Goal: Ask a question

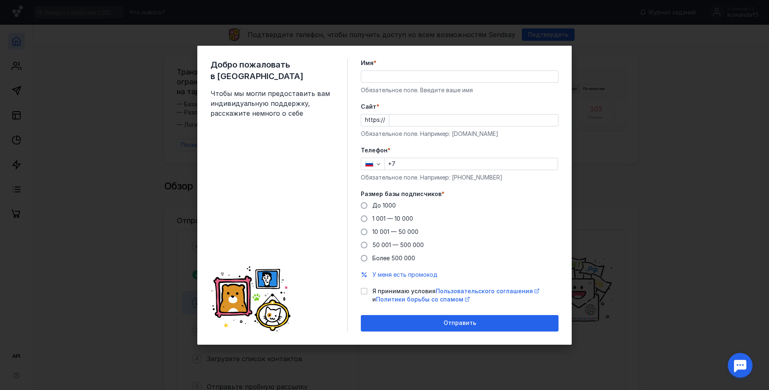
click at [680, 119] on div "Добро пожаловать в Sendsay Чтобы мы могли предоставить вам индивидуальную подде…" at bounding box center [384, 195] width 769 height 390
click at [554, 38] on div "Добро пожаловать в Sendsay Чтобы мы могли предоставить вам индивидуальную подде…" at bounding box center [384, 195] width 769 height 390
click at [647, 279] on div "Добро пожаловать в Sendsay Чтобы мы могли предоставить вам индивидуальную подде…" at bounding box center [384, 195] width 769 height 390
click at [587, 326] on div "Добро пожаловать в Sendsay Чтобы мы могли предоставить вам индивидуальную подде…" at bounding box center [384, 195] width 769 height 390
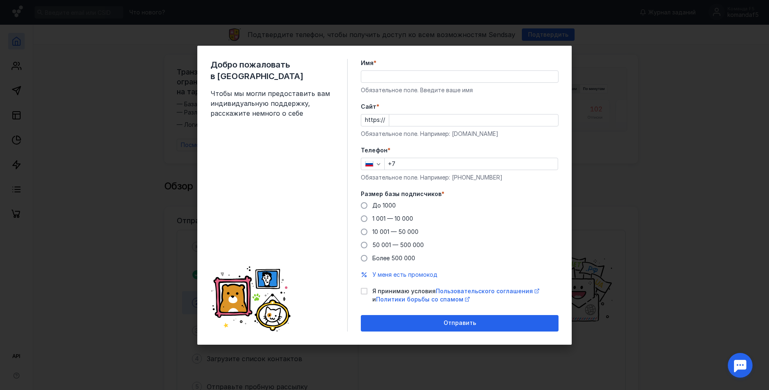
click at [380, 349] on div "Добро пожаловать в Sendsay Чтобы мы могли предоставить вам индивидуальную подде…" at bounding box center [384, 195] width 769 height 390
click at [237, 251] on div "Добро пожаловать в Sendsay Чтобы мы могли предоставить вам индивидуальную подде…" at bounding box center [279, 195] width 137 height 273
click at [262, 153] on div "Добро пожаловать в Sendsay Чтобы мы могли предоставить вам индивидуальную подде…" at bounding box center [279, 195] width 137 height 273
click at [271, 136] on div "Добро пожаловать в Sendsay Чтобы мы могли предоставить вам индивидуальную подде…" at bounding box center [279, 195] width 137 height 273
click at [264, 89] on span "Чтобы мы могли предоставить вам индивидуальную поддержку, расскажите немного о …" at bounding box center [273, 104] width 124 height 30
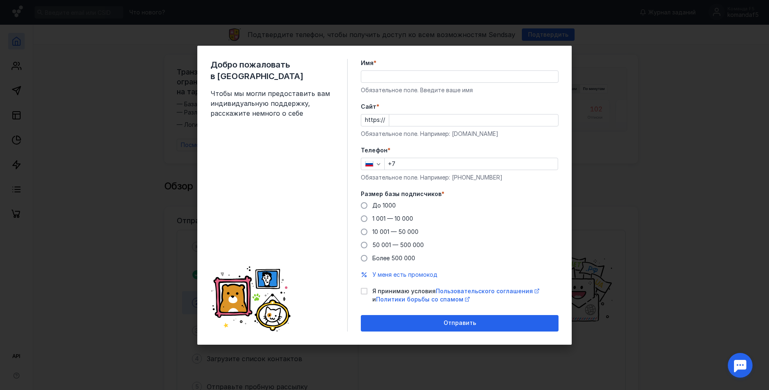
click at [258, 89] on span "Чтобы мы могли предоставить вам индивидуальную поддержку, расскажите немного о …" at bounding box center [273, 104] width 124 height 30
click at [225, 89] on span "Чтобы мы могли предоставить вам индивидуальную поддержку, расскажите немного о …" at bounding box center [273, 104] width 124 height 30
click at [227, 92] on span "Чтобы мы могли предоставить вам индивидуальную поддержку, расскажите немного о …" at bounding box center [273, 104] width 124 height 30
click at [304, 103] on span "Чтобы мы могли предоставить вам индивидуальную поддержку, расскажите немного о …" at bounding box center [273, 104] width 124 height 30
click at [407, 74] on input "Имя *" at bounding box center [459, 77] width 197 height 12
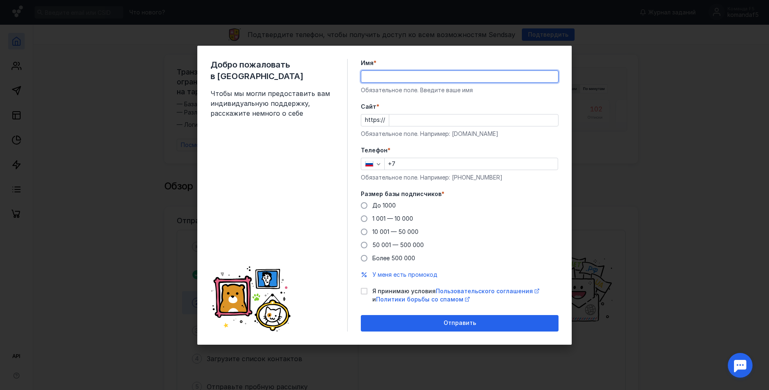
click at [407, 74] on input "Имя *" at bounding box center [459, 77] width 197 height 12
type input "[PERSON_NAME]"
click at [455, 226] on div "До [DATE] 1 001 — 10 000 10 001 — 50 000 50 001 — 500 000 Более 500 000" at bounding box center [460, 232] width 198 height 61
click at [460, 217] on div "До [DATE] 1 001 — 10 000 10 001 — 50 000 50 001 — 500 000 Более 500 000" at bounding box center [460, 232] width 198 height 61
click at [461, 216] on div "До [DATE] 1 001 — 10 000 10 001 — 50 000 50 001 — 500 000 Более 500 000" at bounding box center [460, 232] width 198 height 61
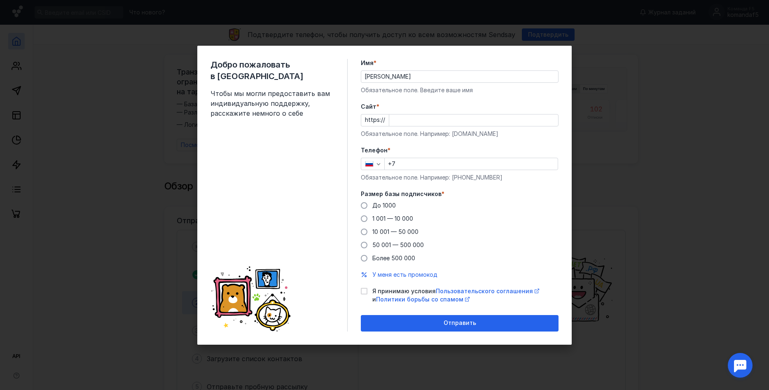
click at [457, 214] on div "До [DATE] 1 001 — 10 000 10 001 — 50 000 50 001 — 500 000 Более 500 000" at bounding box center [460, 232] width 198 height 61
click at [405, 122] on input "Cайт *" at bounding box center [473, 121] width 169 height 12
paste input "[DOMAIN_NAME][URL]"
type input "[DOMAIN_NAME][URL]"
click at [408, 159] on input "+7" at bounding box center [471, 164] width 173 height 12
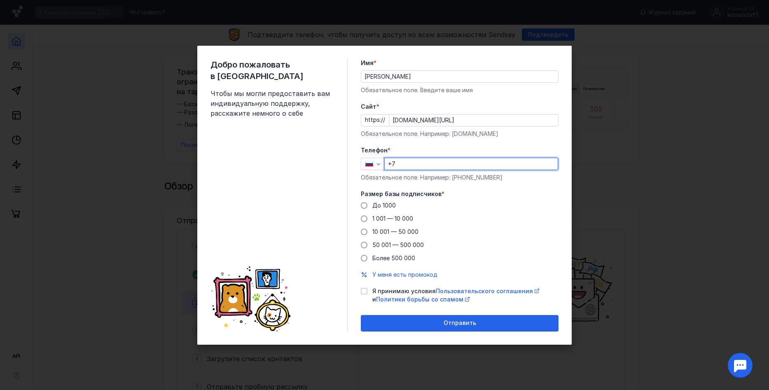
type input "[PHONE_NUMBER]"
click at [397, 243] on span "50 001 — 500 000" at bounding box center [399, 244] width 52 height 7
click at [0, 0] on input "50 001 — 500 000" at bounding box center [0, 0] width 0 height 0
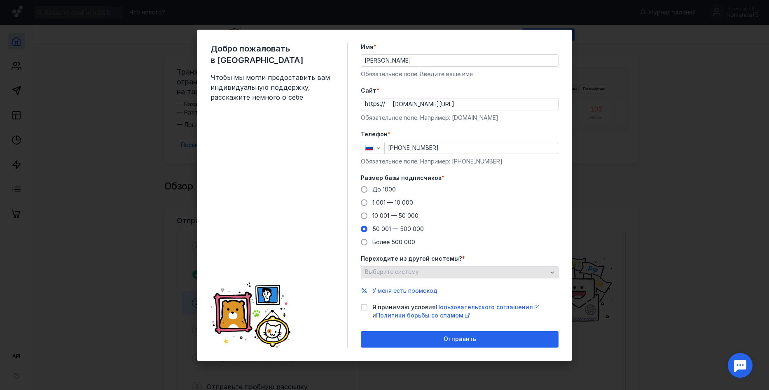
click at [503, 271] on div "Выберите систему" at bounding box center [456, 272] width 187 height 7
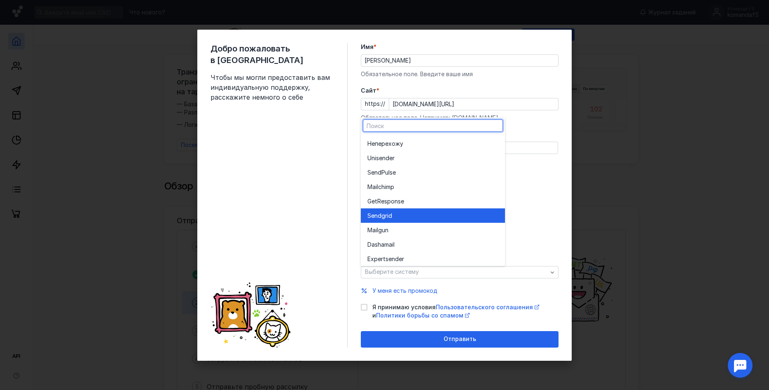
scroll to position [45, 0]
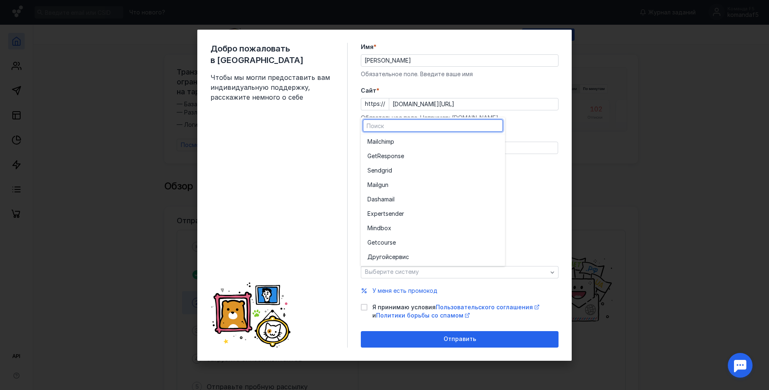
click at [556, 212] on div "До [DATE] 1 001 — 10 000 10 001 — 50 000 50 001 — 500 000 Более 500 000" at bounding box center [460, 215] width 198 height 61
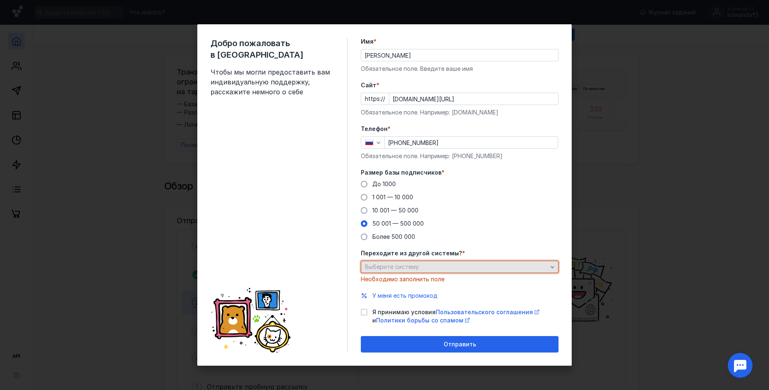
click at [503, 267] on div "Выберите систему" at bounding box center [456, 267] width 187 height 7
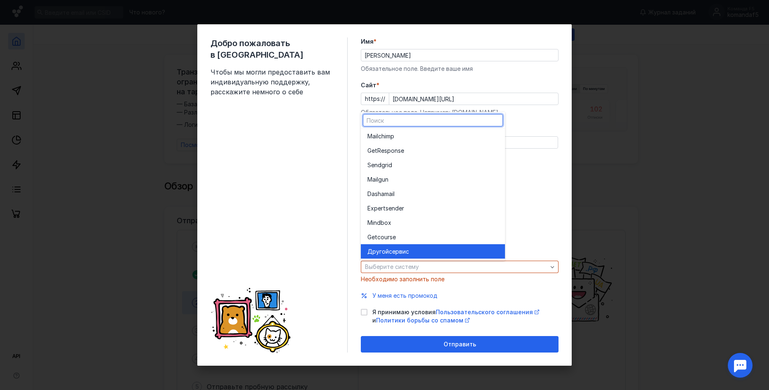
click at [458, 253] on div "Другой сервис" at bounding box center [433, 252] width 131 height 8
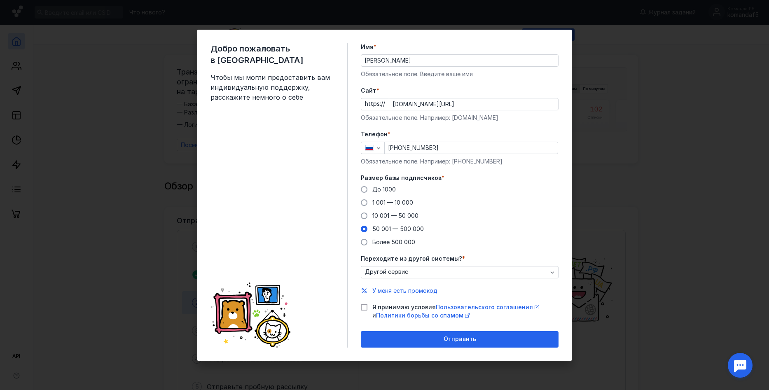
click at [365, 307] on icon at bounding box center [364, 307] width 4 height 3
click at [365, 307] on input "Я принимаю условия Пользовательского соглашения и Политики борьбы со спамом" at bounding box center [363, 305] width 5 height 5
checkbox input "true"
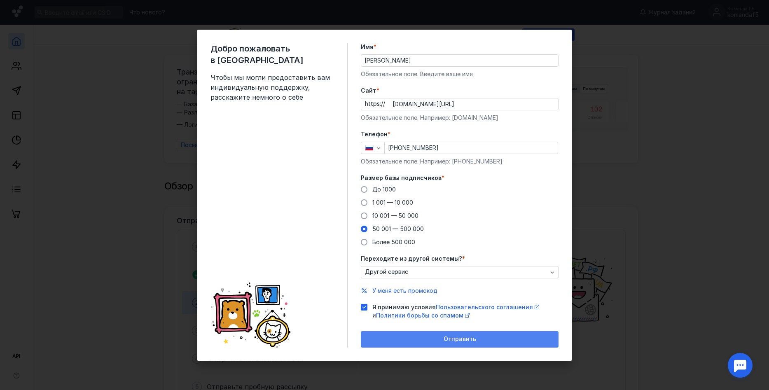
click at [445, 341] on span "Отправить" at bounding box center [460, 339] width 33 height 7
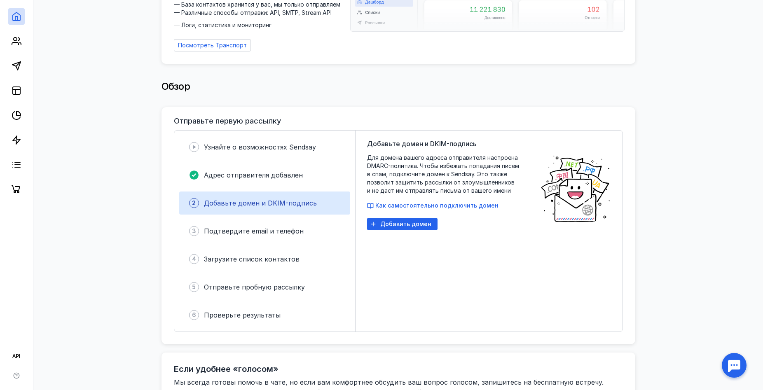
scroll to position [73, 0]
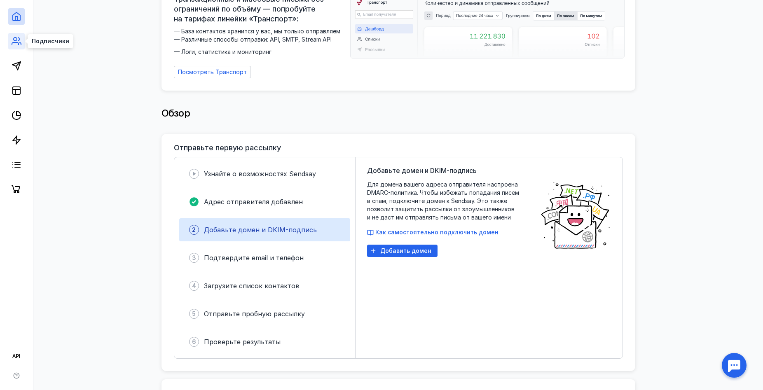
click at [20, 43] on icon at bounding box center [17, 41] width 10 height 10
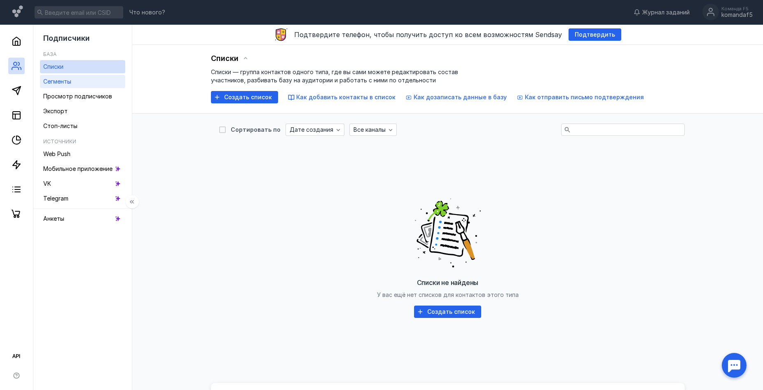
click at [82, 80] on link "Сегменты" at bounding box center [82, 81] width 85 height 13
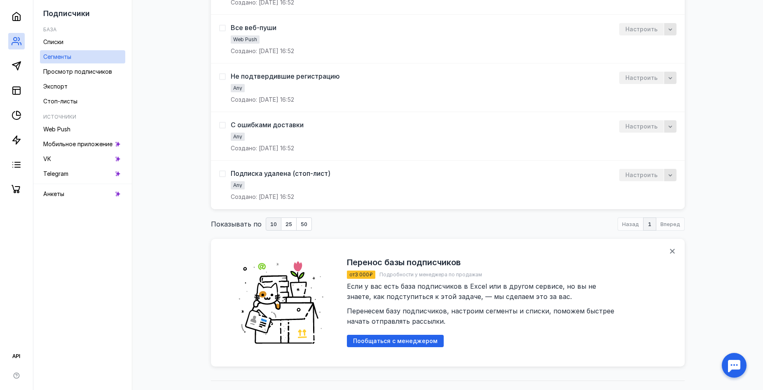
scroll to position [242, 0]
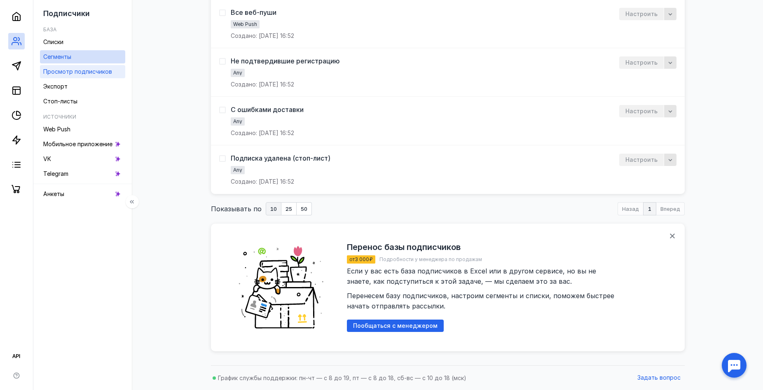
click at [82, 72] on span "Просмотр подписчиков" at bounding box center [77, 71] width 69 height 7
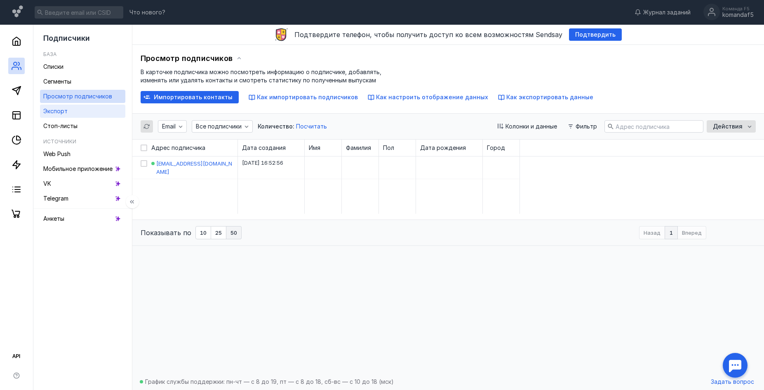
click at [63, 111] on span "Экспорт" at bounding box center [55, 111] width 24 height 7
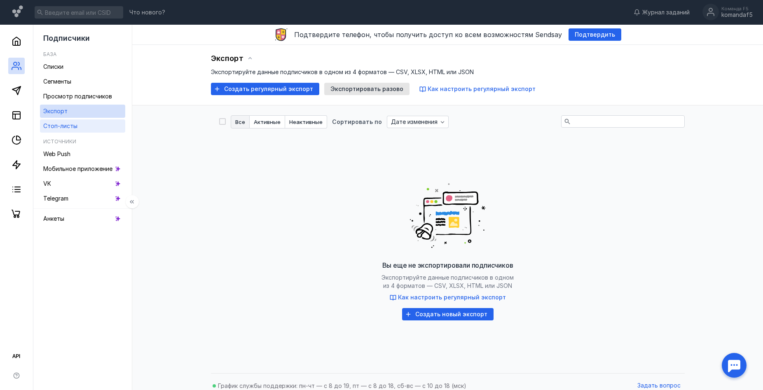
click at [76, 125] on span "Стоп-листы" at bounding box center [60, 125] width 34 height 7
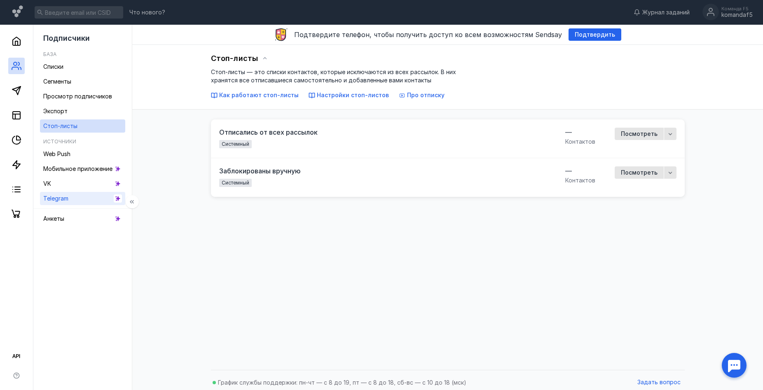
click at [81, 198] on link "Telegram" at bounding box center [82, 198] width 85 height 13
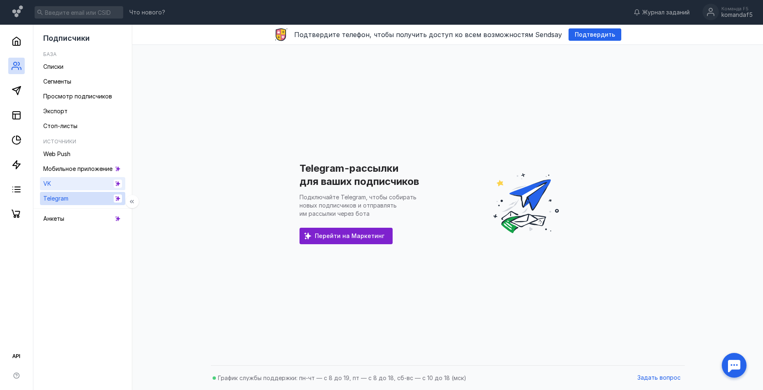
click at [77, 185] on link "VK" at bounding box center [82, 183] width 85 height 13
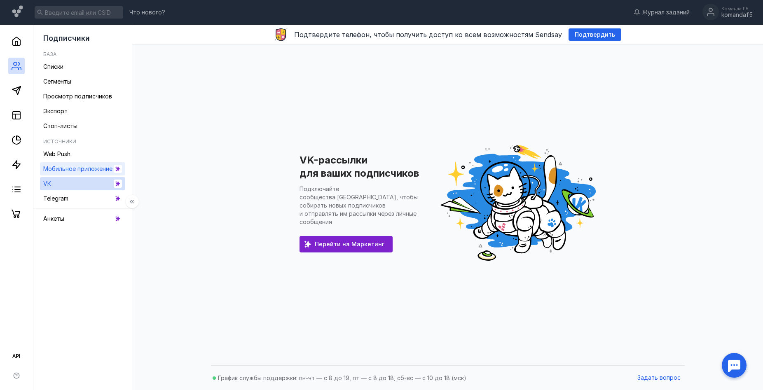
click at [78, 172] on span "Мобильное приложение" at bounding box center [77, 168] width 69 height 7
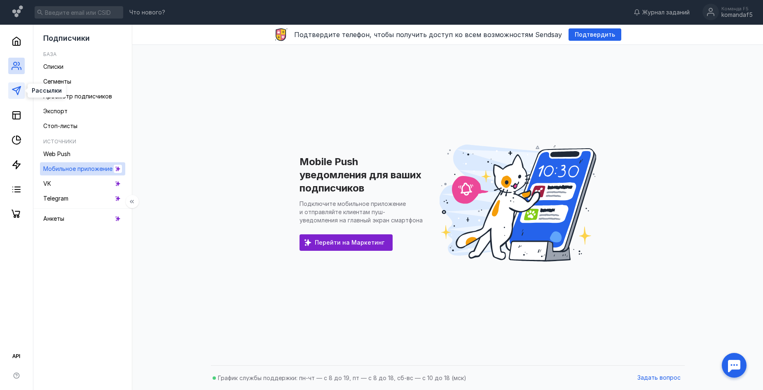
click at [19, 89] on icon at bounding box center [17, 91] width 10 height 10
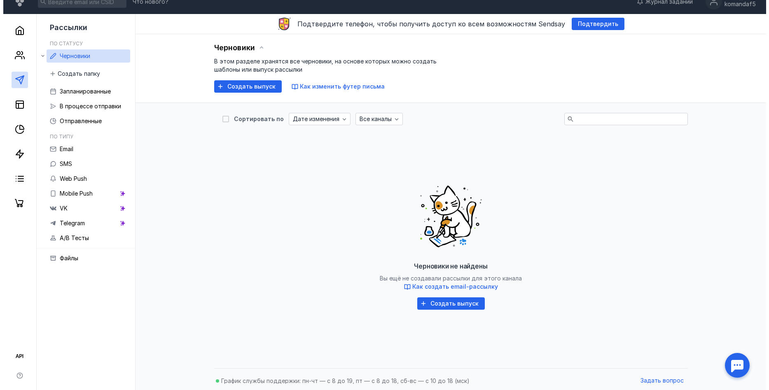
scroll to position [14, 0]
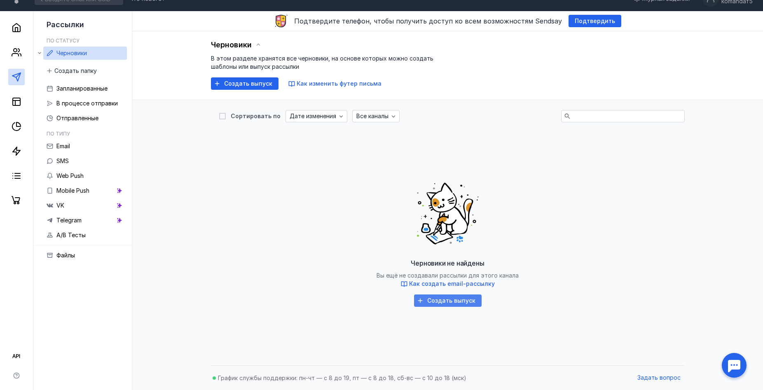
click at [435, 297] on div "Создать выпуск" at bounding box center [448, 301] width 68 height 12
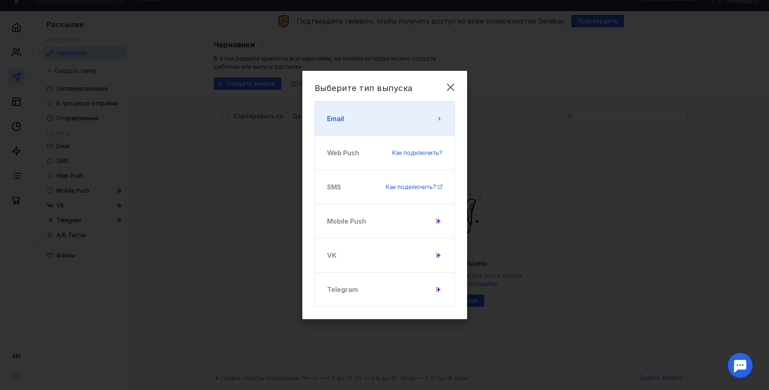
click at [417, 107] on button "Email" at bounding box center [385, 118] width 140 height 35
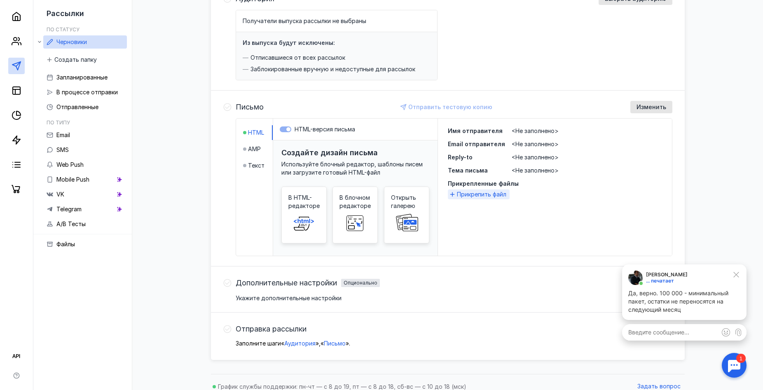
scroll to position [124, 0]
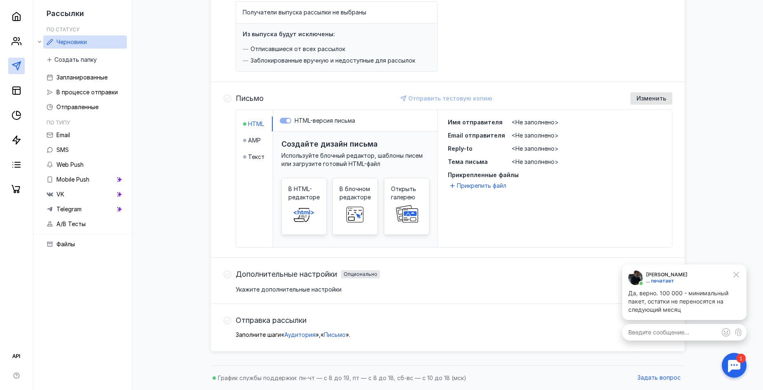
click at [737, 374] on div at bounding box center [735, 366] width 26 height 26
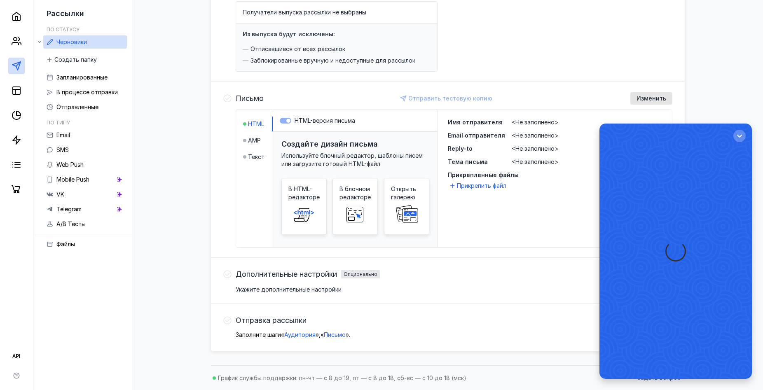
scroll to position [0, 0]
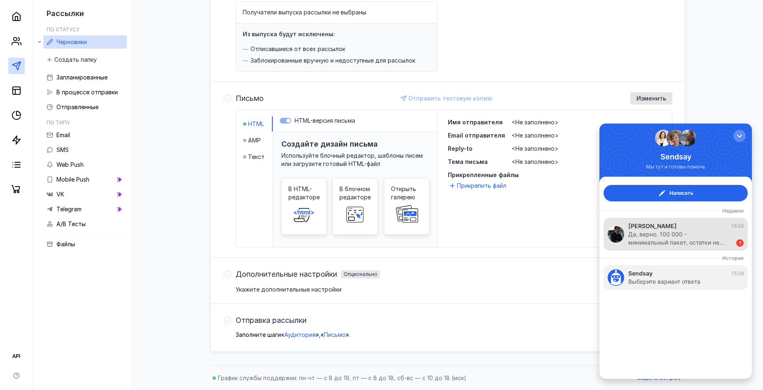
click at [701, 234] on div "Да, верно. 100 000 - минимальный пакет, остатки не…" at bounding box center [678, 238] width 100 height 16
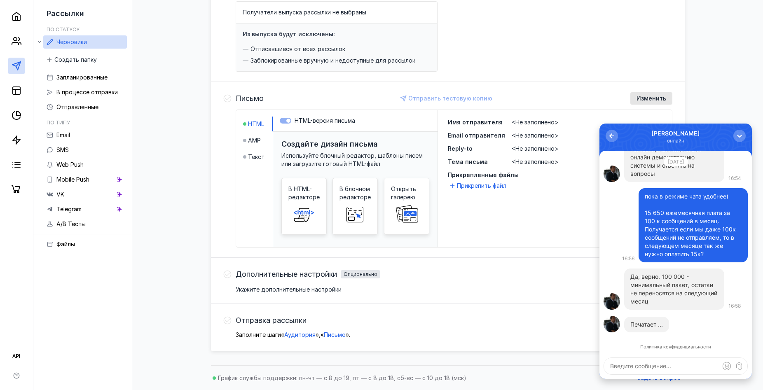
click at [230, 278] on icon at bounding box center [227, 274] width 8 height 8
click at [227, 275] on icon at bounding box center [227, 275] width 8 height 8
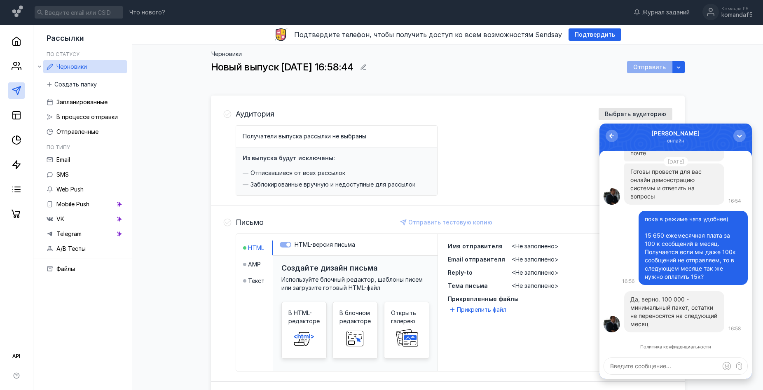
scroll to position [124, 0]
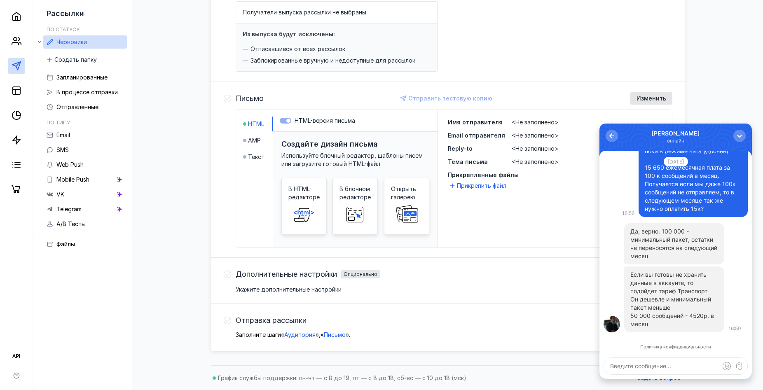
click at [226, 98] on icon at bounding box center [227, 98] width 8 height 8
click at [675, 370] on textarea at bounding box center [675, 366] width 143 height 16
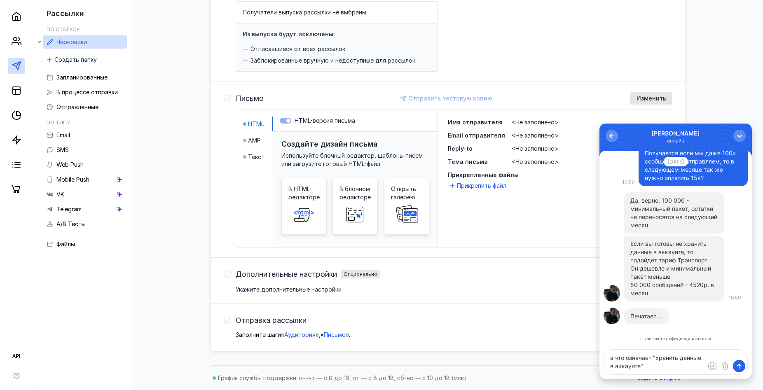
type textarea "а что означает "хранить данные в аккаунте"?"
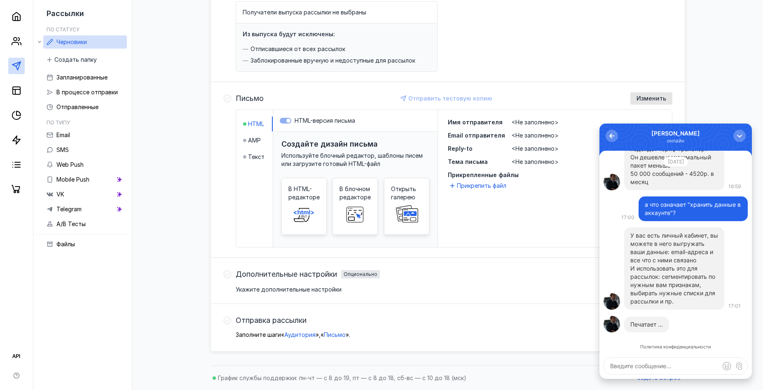
click at [668, 368] on textarea at bounding box center [675, 366] width 143 height 16
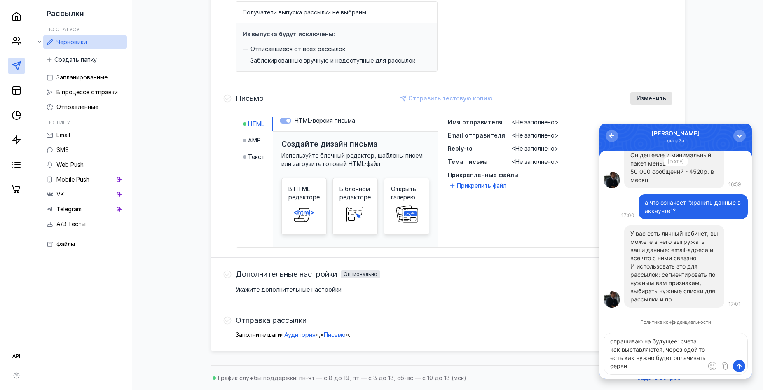
type textarea "спрашиваю на будущее: счета как выставляются, через эдо? то есть как нужно буде…"
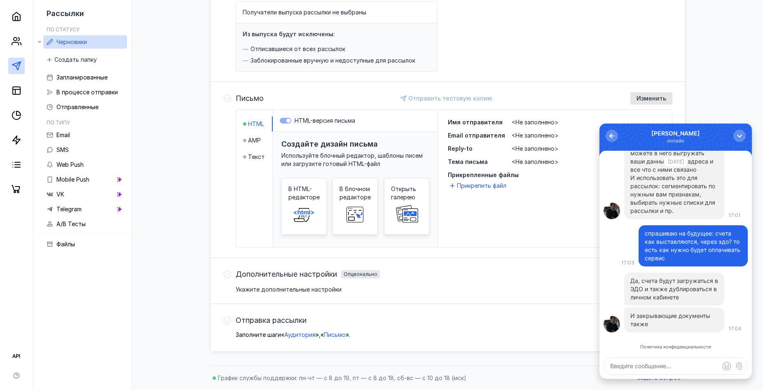
click at [657, 368] on textarea at bounding box center [675, 366] width 143 height 16
click at [156, 116] on div "Черновики Новый выпуск [DATE] 16:58:44 Отправить Аудитория Выбрать аудиторию По…" at bounding box center [448, 141] width 614 height 441
click at [16, 88] on icon at bounding box center [17, 91] width 10 height 10
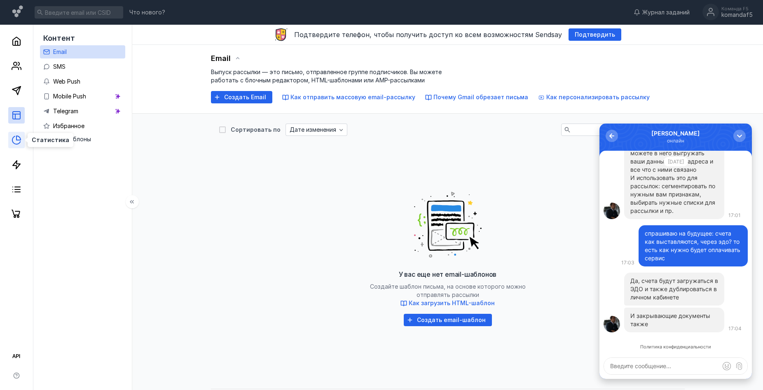
click at [17, 139] on icon at bounding box center [18, 138] width 4 height 4
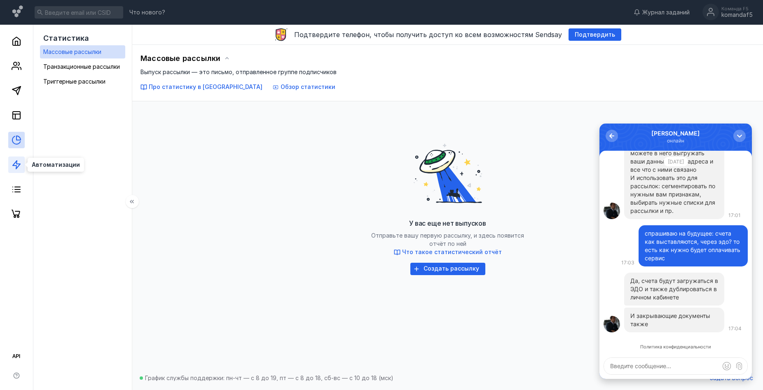
click at [17, 164] on polygon at bounding box center [16, 165] width 7 height 8
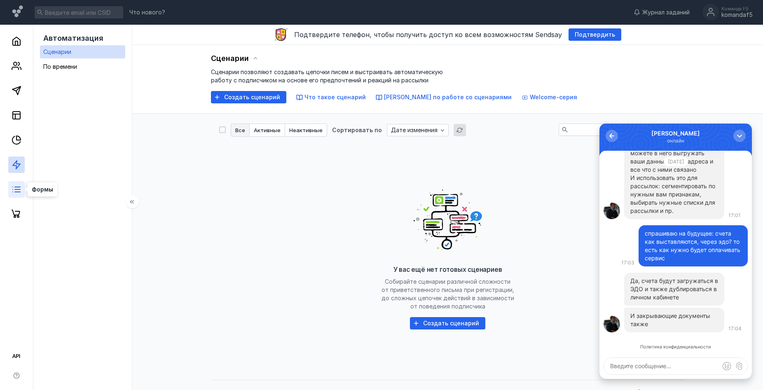
click at [14, 191] on icon at bounding box center [17, 190] width 10 height 10
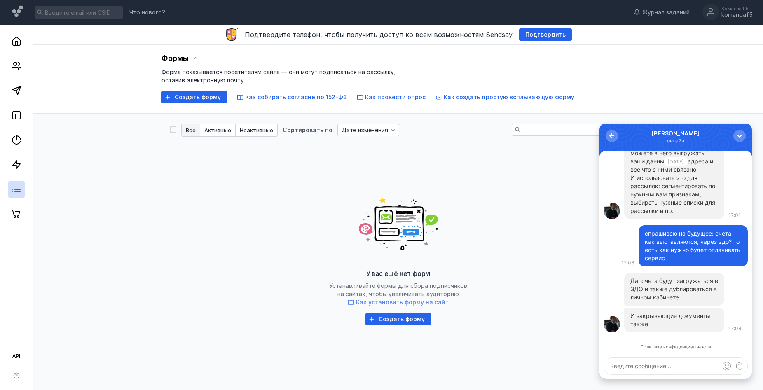
click at [400, 299] on span "Как установить форму на сайт" at bounding box center [402, 302] width 93 height 7
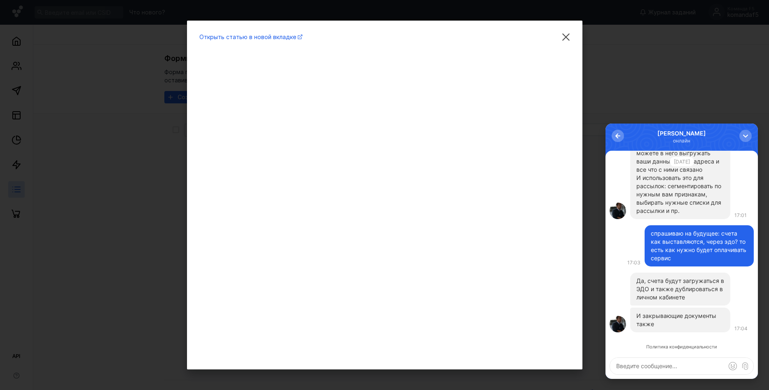
click at [155, 160] on div "Открыть статью в новой вкладке" at bounding box center [384, 195] width 769 height 390
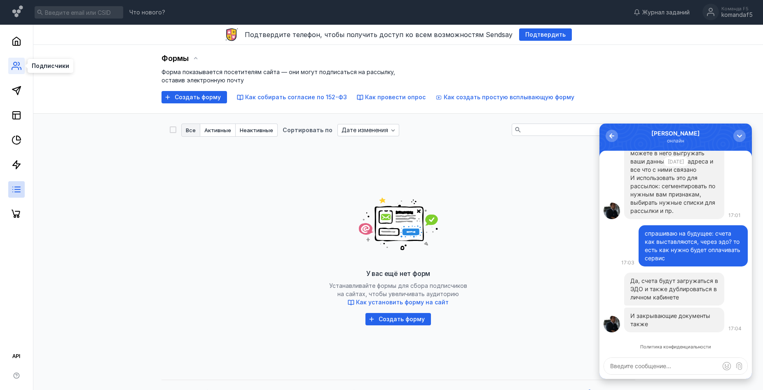
click at [19, 64] on icon at bounding box center [17, 66] width 10 height 10
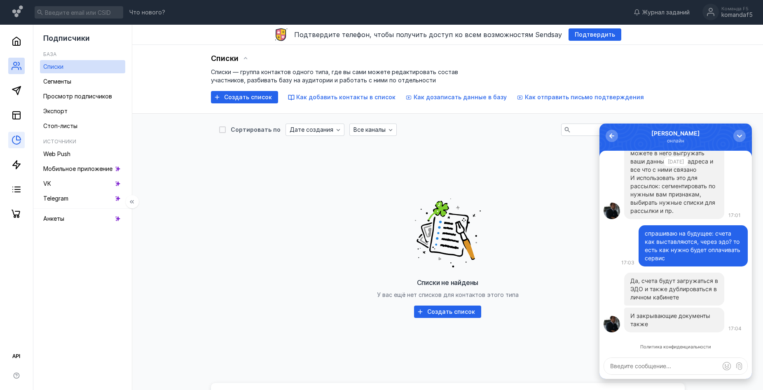
click at [14, 134] on link at bounding box center [16, 140] width 16 height 16
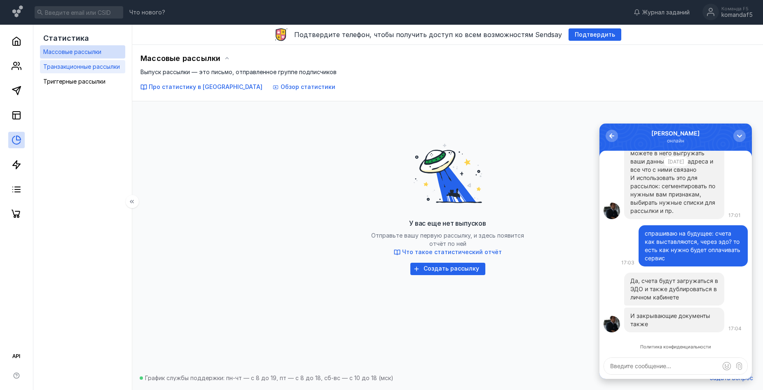
click at [97, 68] on span "Транзакционные рассылки" at bounding box center [81, 66] width 77 height 7
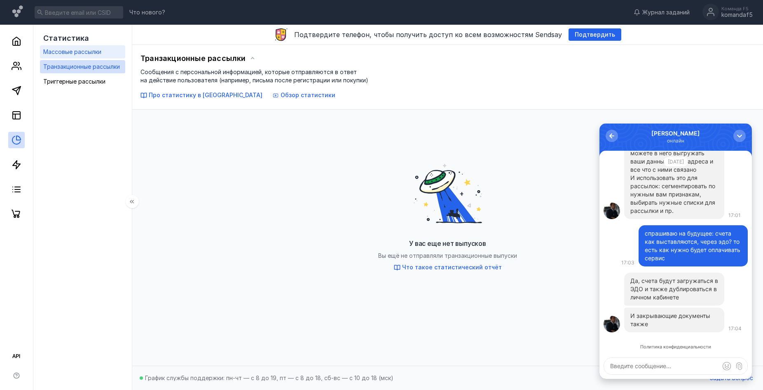
click at [92, 52] on span "Массовые рассылки" at bounding box center [72, 51] width 58 height 7
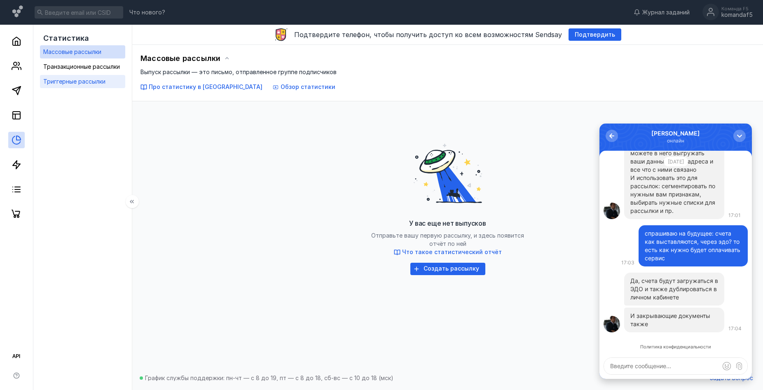
click at [90, 80] on span "Триггерные рассылки" at bounding box center [74, 81] width 62 height 7
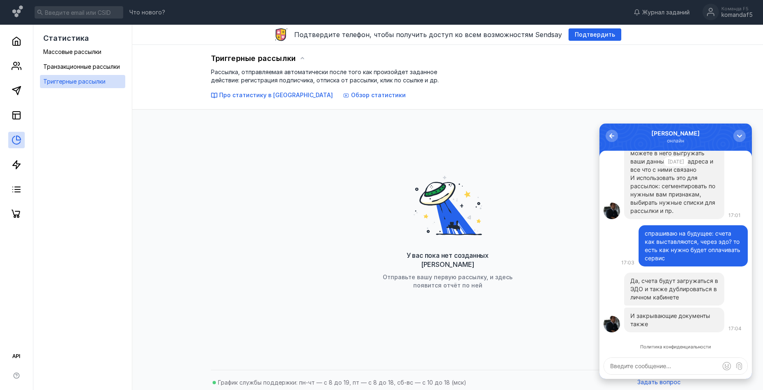
click at [630, 361] on textarea at bounding box center [675, 366] width 143 height 16
type textarea "принял, спасибо"
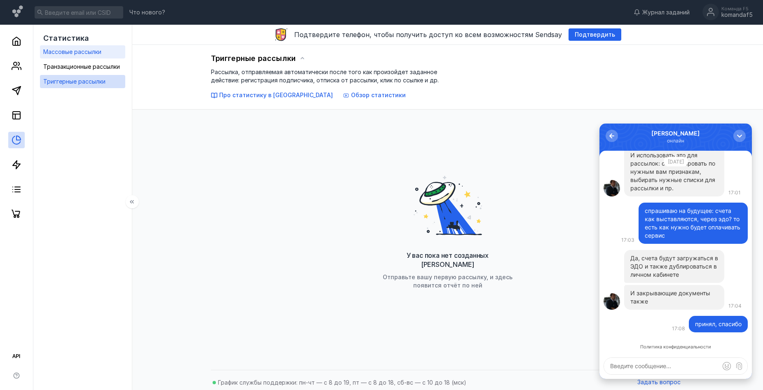
click at [73, 56] on div "Массовые рассылки" at bounding box center [72, 52] width 58 height 10
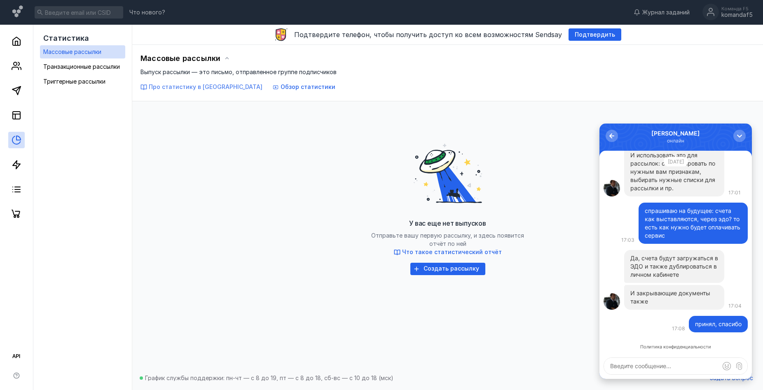
click at [205, 86] on span "Про статистику в [GEOGRAPHIC_DATA]" at bounding box center [206, 86] width 114 height 7
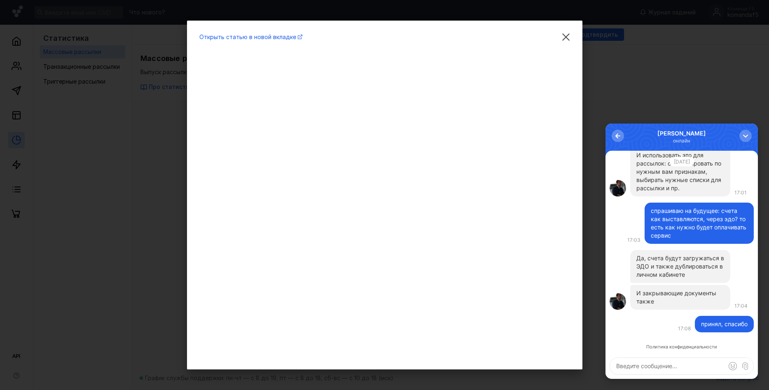
click at [736, 115] on div "Открыть статью в новой вкладке" at bounding box center [384, 195] width 769 height 390
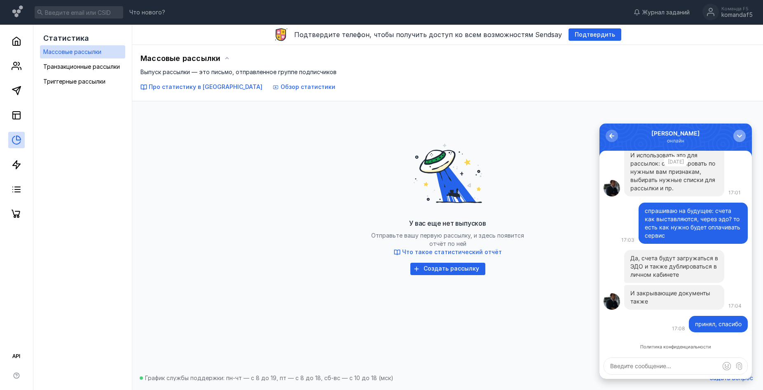
click at [743, 138] on div "button" at bounding box center [740, 136] width 8 height 8
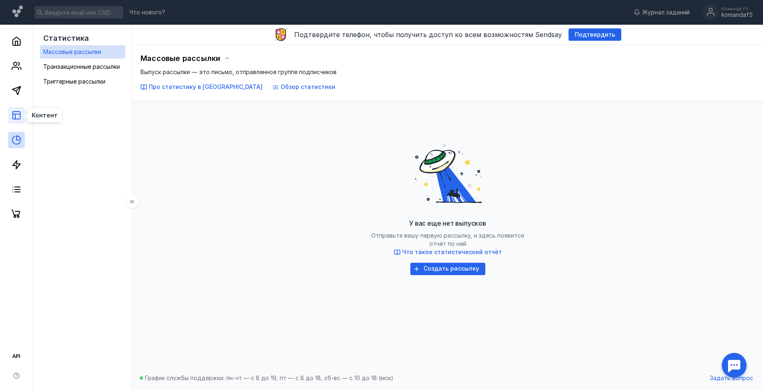
click at [20, 117] on rect at bounding box center [16, 115] width 7 height 7
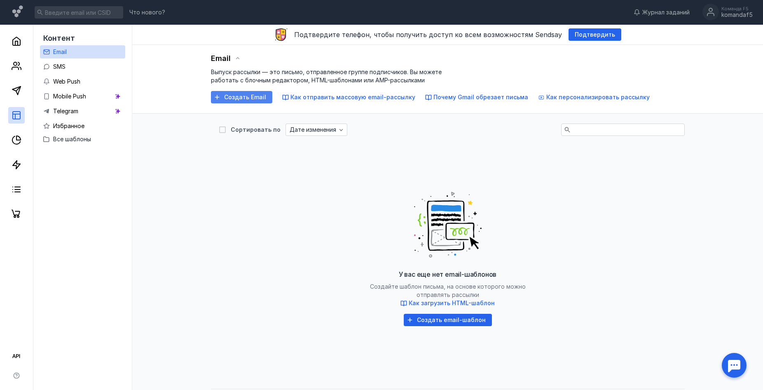
click at [246, 92] on div "Создать Email" at bounding box center [241, 97] width 61 height 12
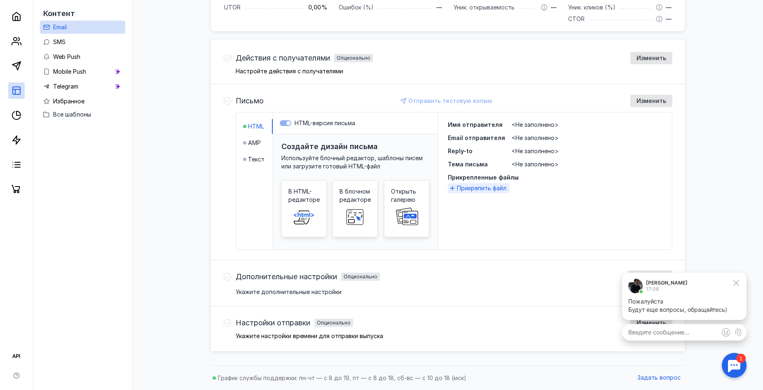
click at [476, 188] on span "Прикрепить файл" at bounding box center [481, 188] width 49 height 8
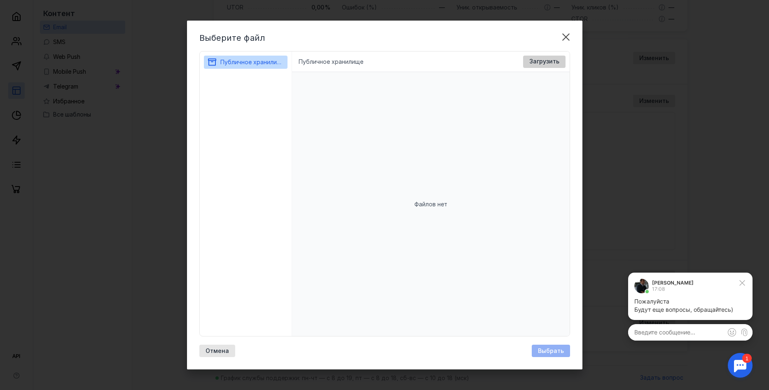
click at [553, 63] on span "Загрузить" at bounding box center [545, 61] width 30 height 7
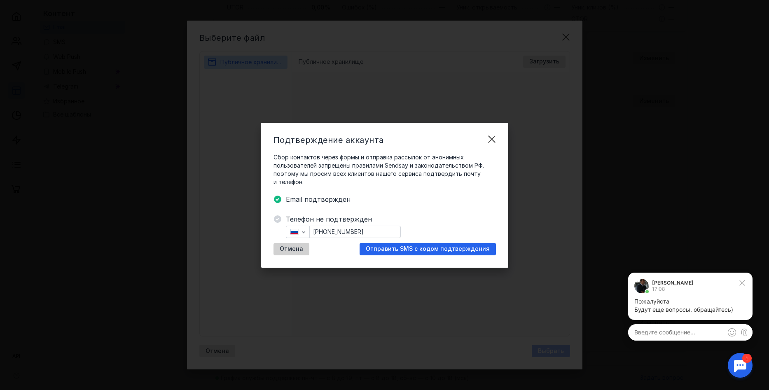
click at [290, 247] on span "Отмена" at bounding box center [291, 249] width 23 height 7
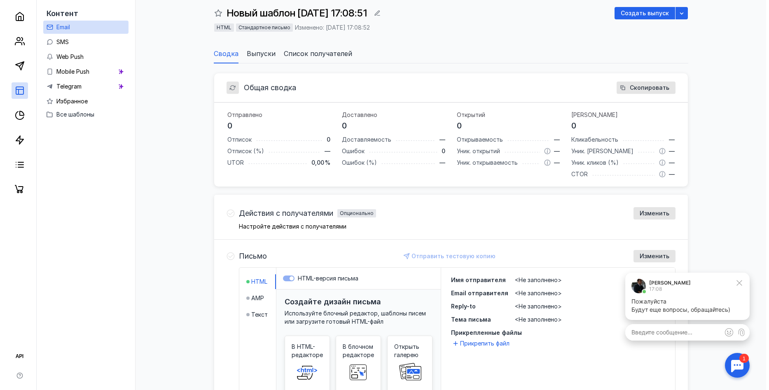
scroll to position [18, 0]
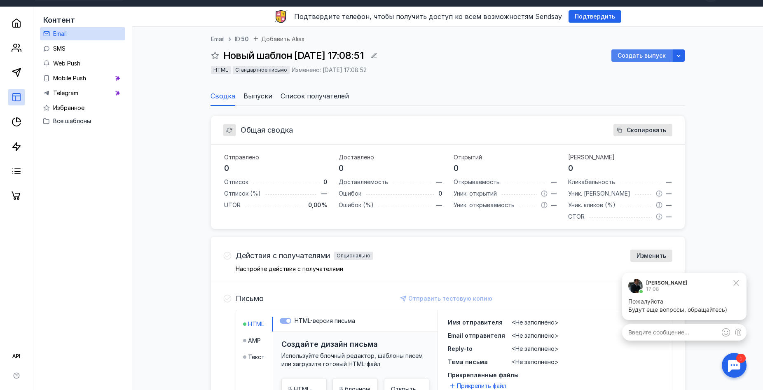
click at [660, 55] on span "Создать выпуск" at bounding box center [642, 55] width 48 height 7
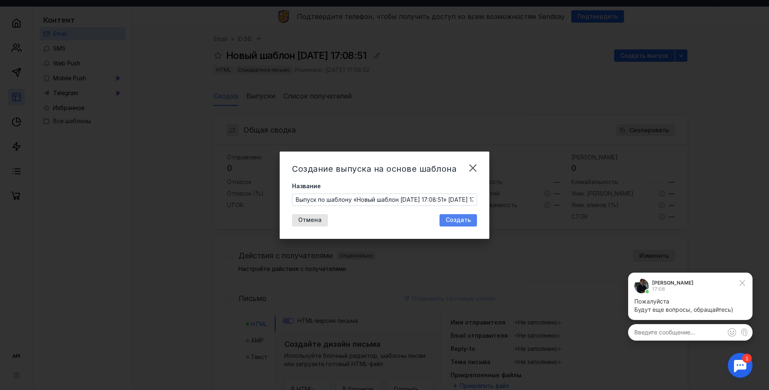
click at [453, 220] on span "Создать" at bounding box center [458, 220] width 25 height 7
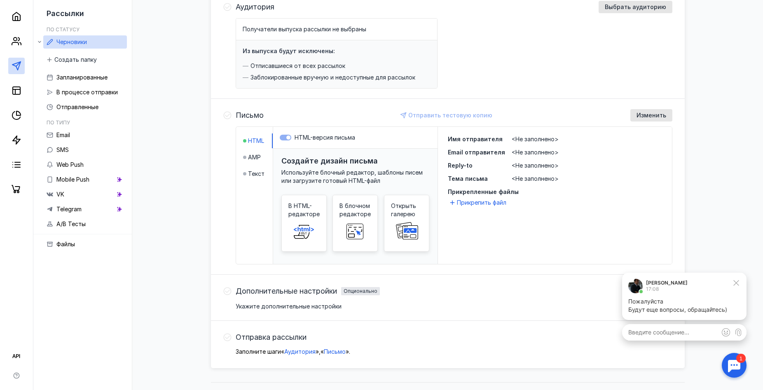
scroll to position [124, 0]
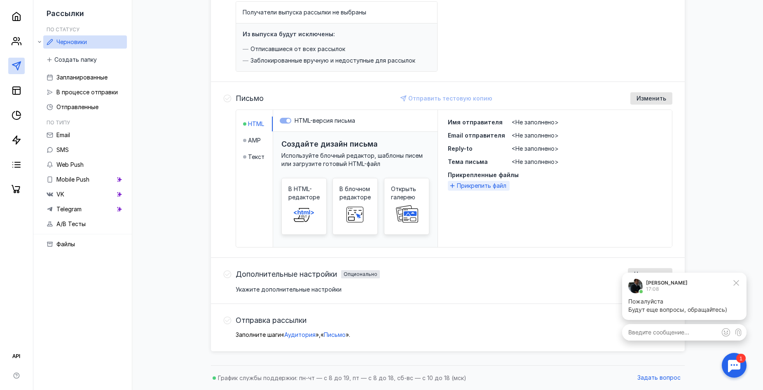
click at [477, 187] on span "Прикрепить файл" at bounding box center [481, 186] width 49 height 8
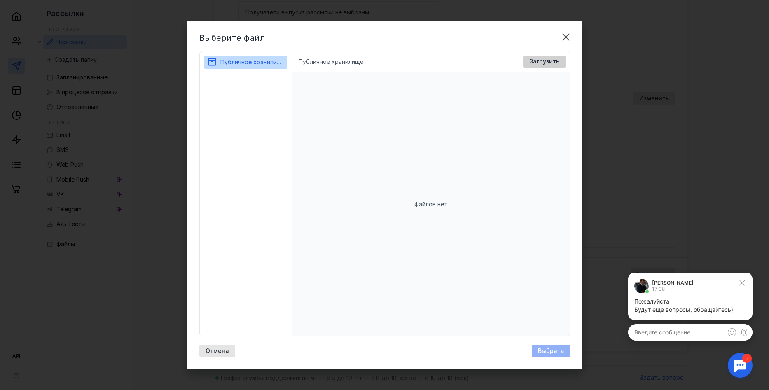
click at [539, 59] on span "Загрузить" at bounding box center [545, 61] width 30 height 7
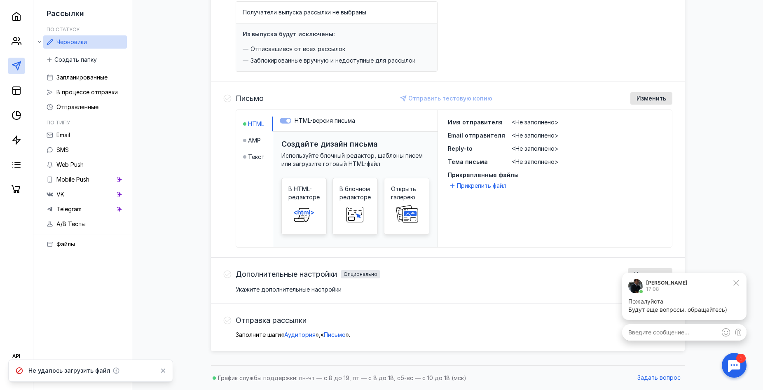
click at [731, 366] on div at bounding box center [735, 366] width 26 height 26
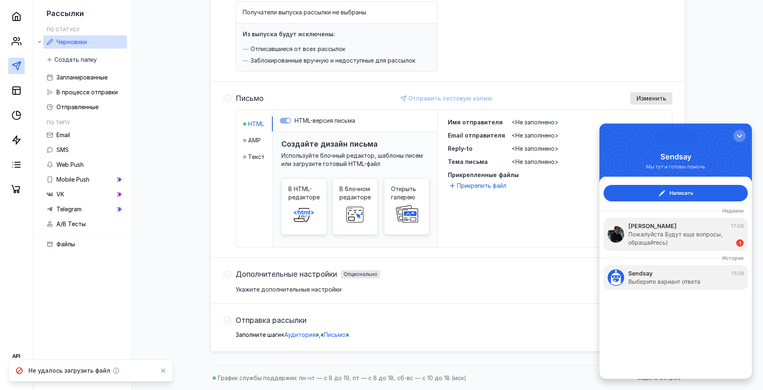
scroll to position [0, 0]
click at [696, 246] on div "Пожалуйста Будут еще вопросы, обращайтесь)" at bounding box center [678, 238] width 100 height 16
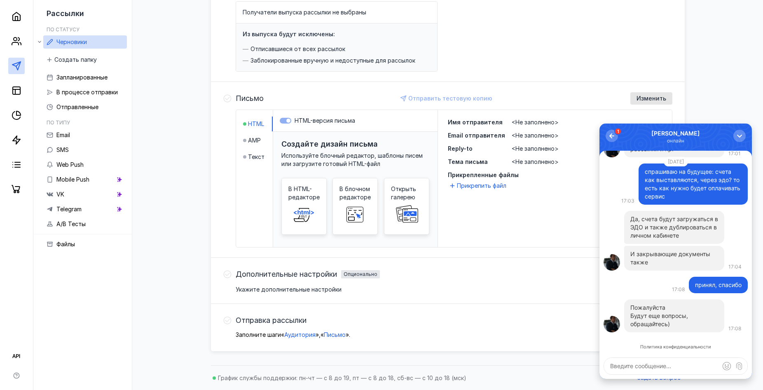
scroll to position [0, 0]
click div "принял, спасибо 17:08"
click at [678, 313] on p "Будут еще вопросы, обращайтесь)" at bounding box center [674, 320] width 88 height 16
click at [740, 134] on div "button" at bounding box center [740, 136] width 8 height 8
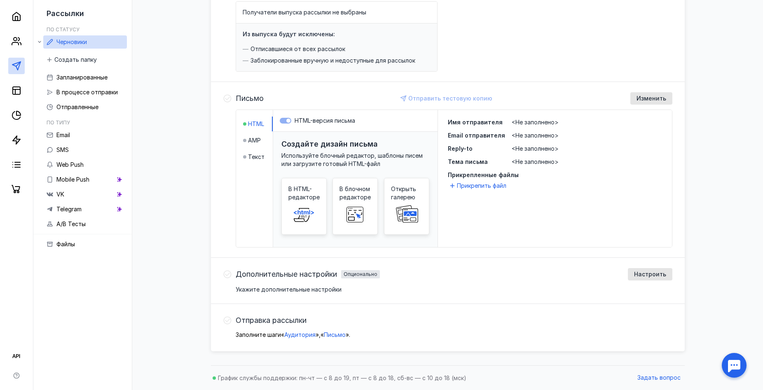
scroll to position [0, 0]
click at [539, 202] on div "Имя отправителя <Не заполнено> Email отправителя <Не заполнено> Reply-to <Не за…" at bounding box center [555, 158] width 234 height 97
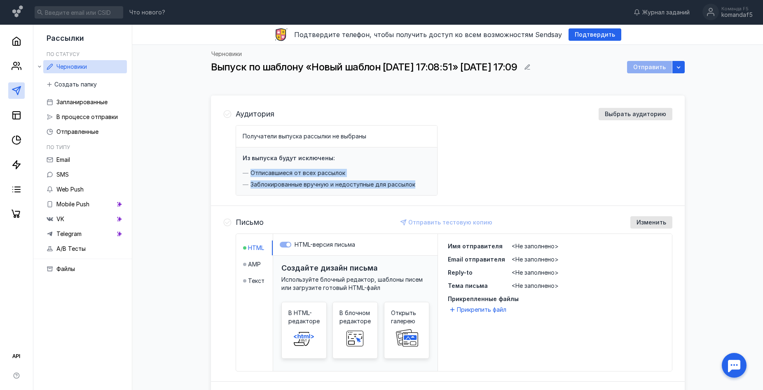
drag, startPoint x: 291, startPoint y: 167, endPoint x: 420, endPoint y: 188, distance: 130.6
click at [420, 188] on div "Из выпуска будут исключены: Отписавшиеся от всех рассылок Заблокированные вручн…" at bounding box center [336, 172] width 201 height 48
click at [479, 138] on div "Получатели выпуска рассылки не выбраны Из выпуска будут исключены: Отписавшиеся…" at bounding box center [454, 160] width 437 height 70
click at [227, 112] on icon at bounding box center [227, 114] width 8 height 8
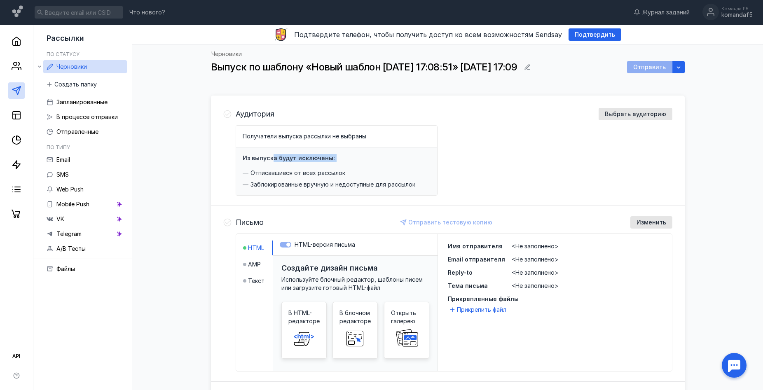
drag, startPoint x: 272, startPoint y: 162, endPoint x: 307, endPoint y: 164, distance: 35.5
click at [307, 164] on div "Из выпуска будут исключены: Отписавшиеся от всех рассылок Заблокированные вручн…" at bounding box center [336, 172] width 201 height 48
click at [259, 169] on div "Из выпуска будут исключены: Отписавшиеся от всех рассылок Заблокированные вручн…" at bounding box center [336, 172] width 201 height 48
click at [652, 116] on span "Выбрать аудиторию" at bounding box center [635, 114] width 61 height 7
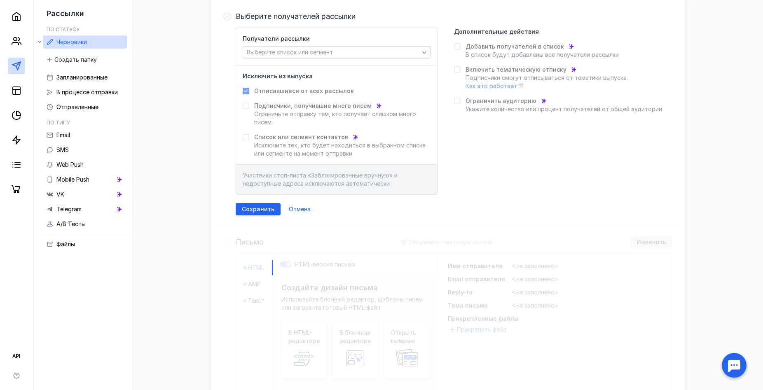
scroll to position [99, 0]
click at [246, 136] on icon at bounding box center [246, 136] width 4 height 3
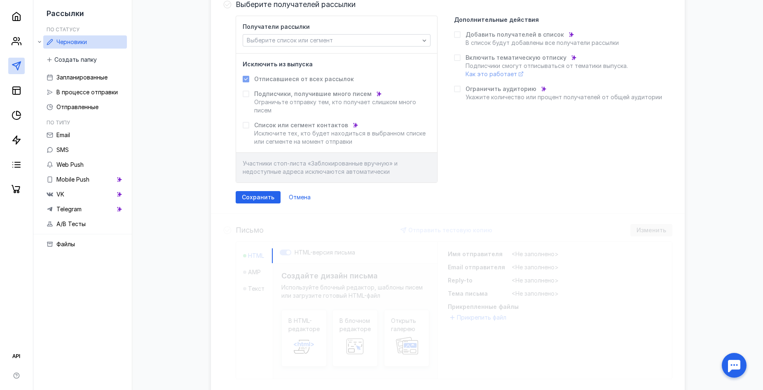
scroll to position [44, 0]
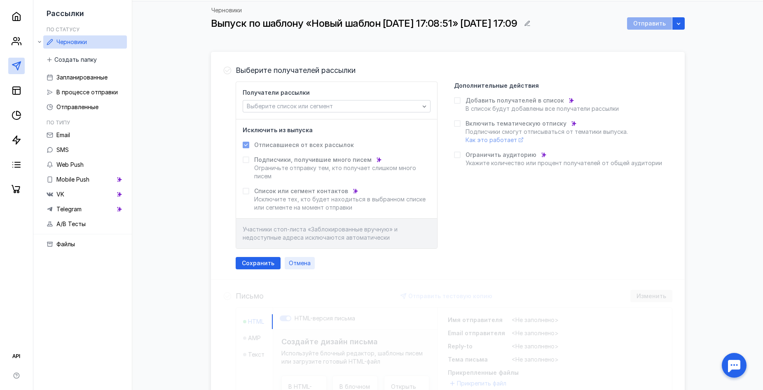
click at [300, 264] on span "Отмена" at bounding box center [300, 263] width 22 height 7
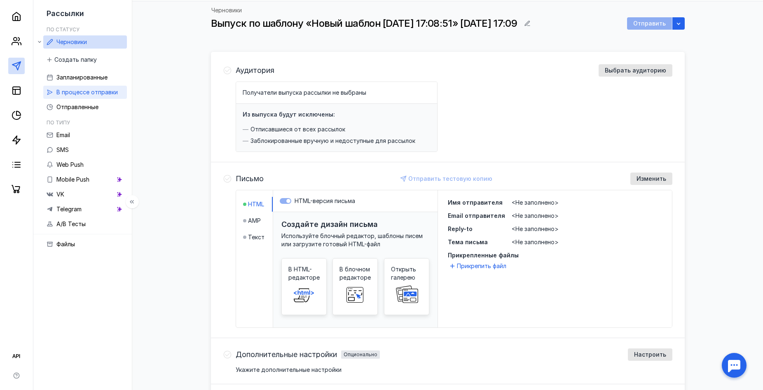
click at [90, 93] on span "В процессе отправки" at bounding box center [86, 92] width 61 height 7
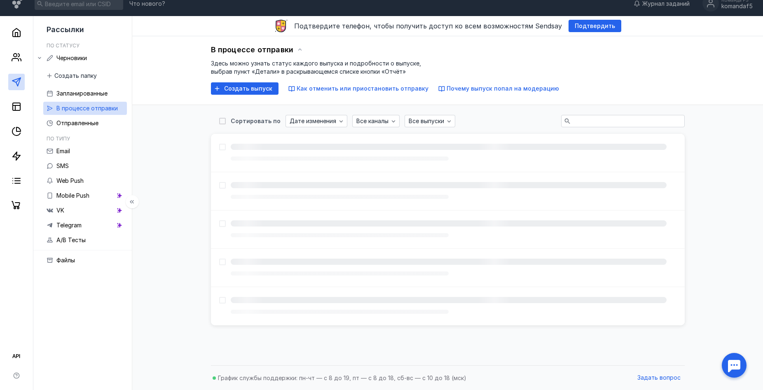
scroll to position [14, 0]
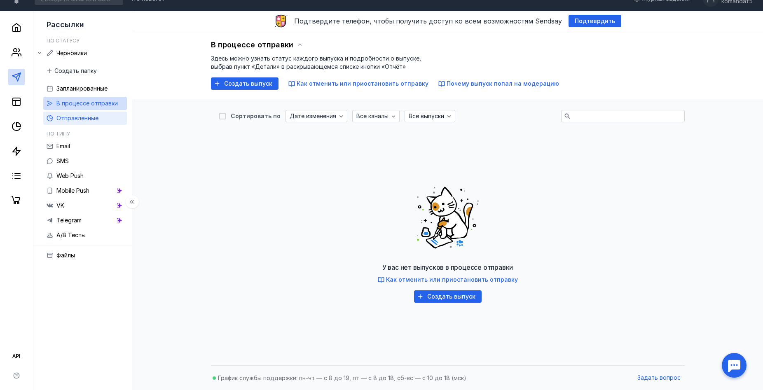
click at [85, 112] on ul "Черновики Создать папку Запланированные В процессе отправки Отправленные" at bounding box center [85, 86] width 84 height 78
click at [83, 114] on div "Отправленные" at bounding box center [77, 118] width 42 height 10
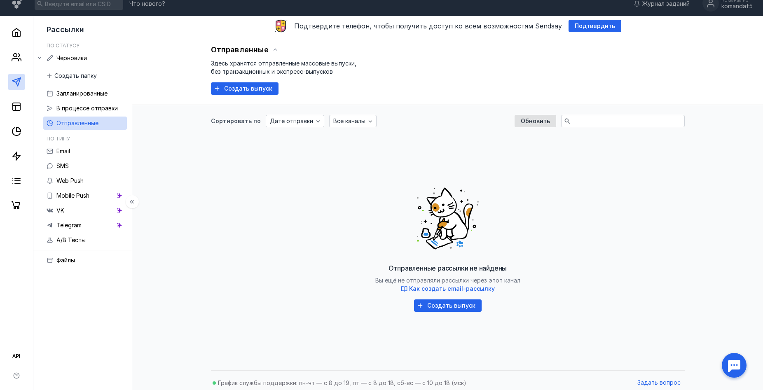
scroll to position [14, 0]
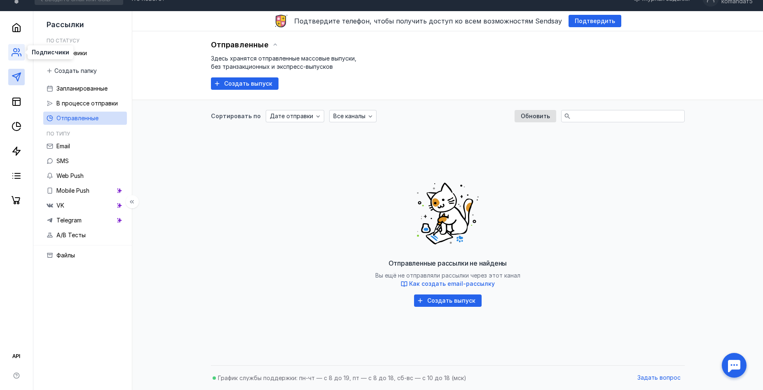
click at [14, 51] on circle at bounding box center [15, 50] width 3 height 3
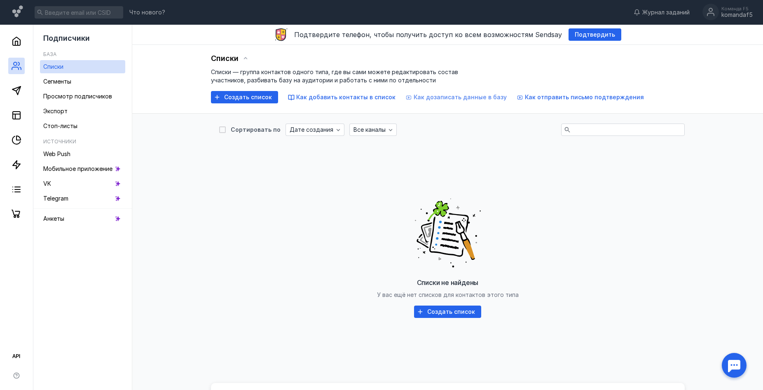
click at [438, 98] on span "Как дозаписать данные в базу" at bounding box center [460, 97] width 93 height 7
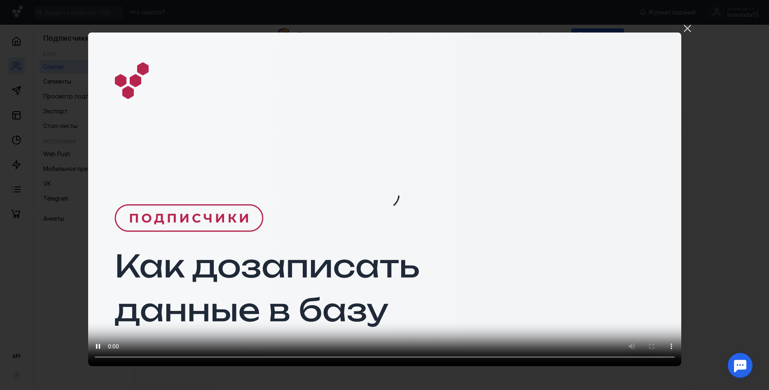
click at [616, 264] on video "Ваш браузер не поддерживает воспроизведение видео. Пожалуйста, обновите ваш бра…" at bounding box center [384, 200] width 593 height 334
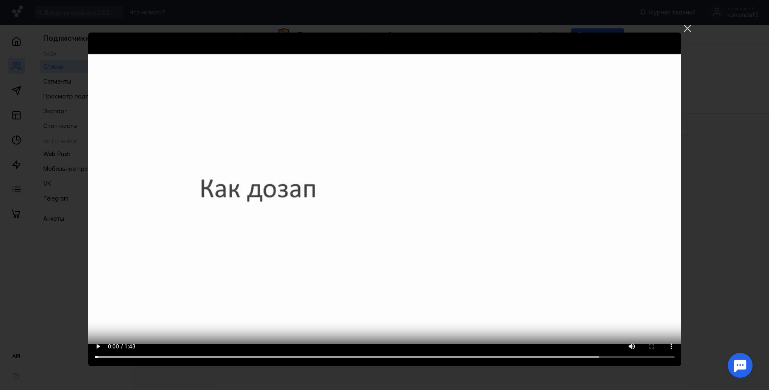
click at [616, 264] on video "Ваш браузер не поддерживает воспроизведение видео. Пожалуйста, обновите ваш бра…" at bounding box center [384, 200] width 593 height 334
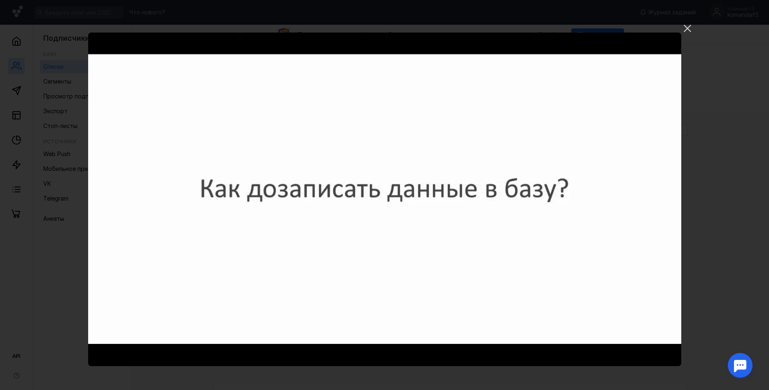
click at [750, 169] on div "Ваш браузер не поддерживает воспроизведение видео. Пожалуйста, обновите ваш бра…" at bounding box center [384, 195] width 769 height 390
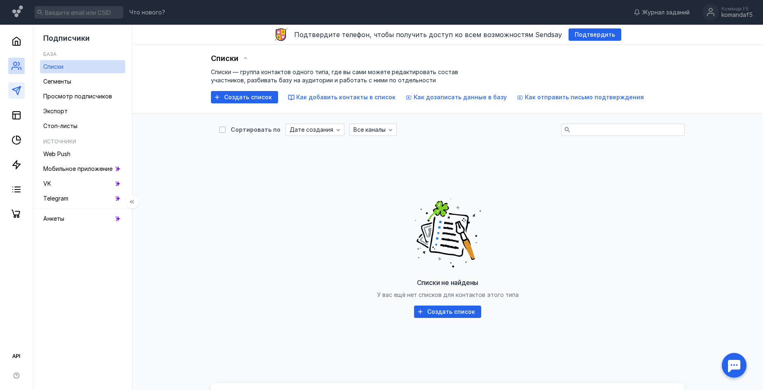
click at [21, 96] on link at bounding box center [16, 90] width 16 height 16
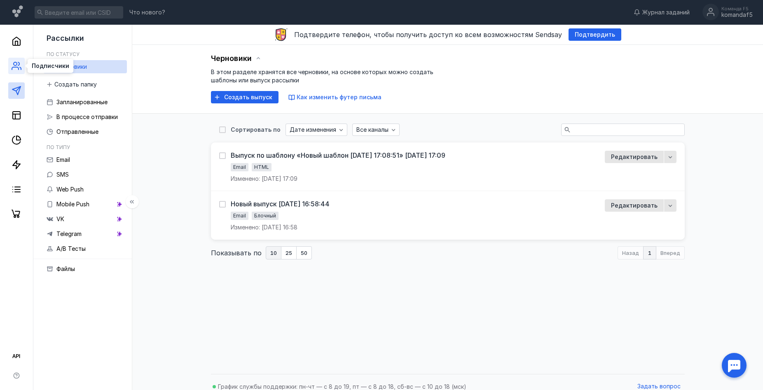
click at [16, 62] on icon at bounding box center [17, 66] width 10 height 10
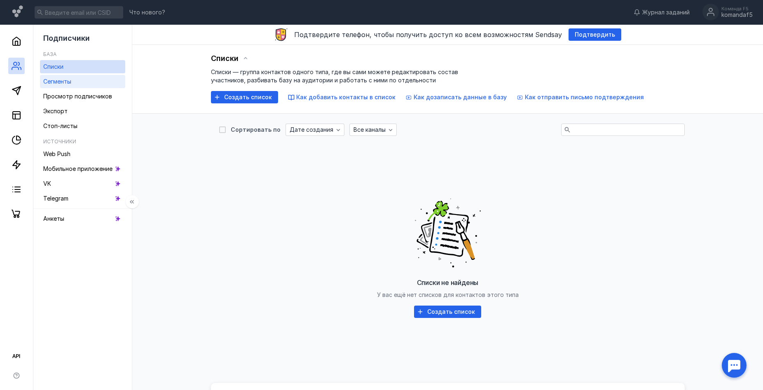
click at [66, 87] on link "Сегменты" at bounding box center [82, 81] width 85 height 13
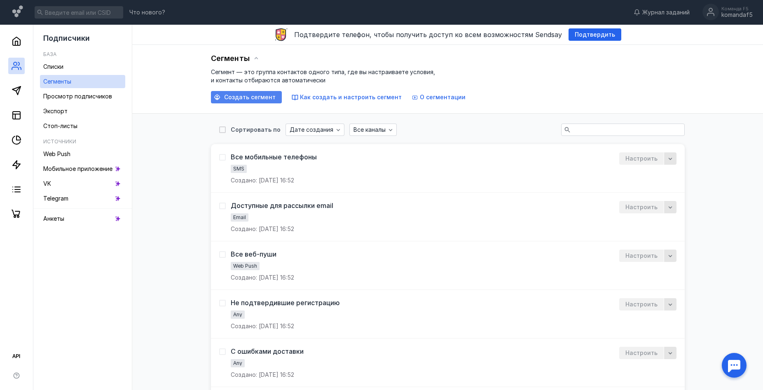
click at [252, 96] on span "Создать сегмент" at bounding box center [250, 97] width 52 height 7
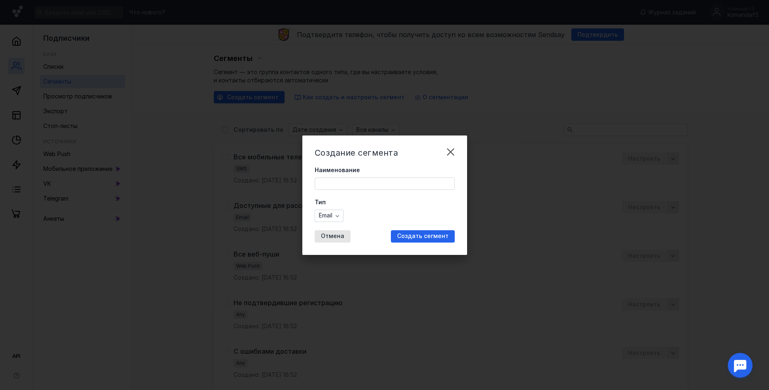
click at [366, 188] on input "Наименование" at bounding box center [384, 184] width 139 height 12
click at [336, 217] on div "button" at bounding box center [337, 216] width 8 height 8
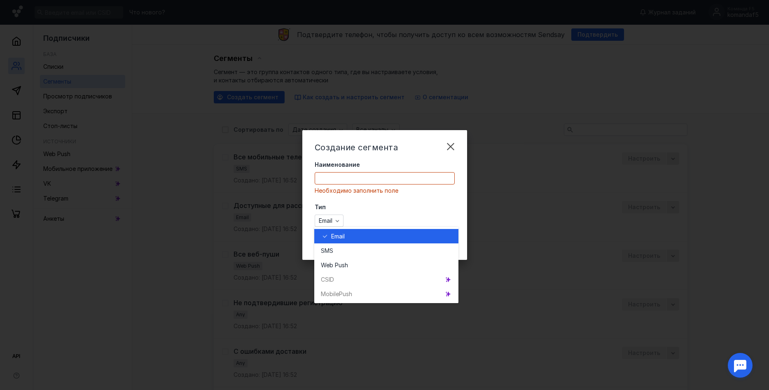
click at [363, 236] on div "Email" at bounding box center [391, 236] width 121 height 8
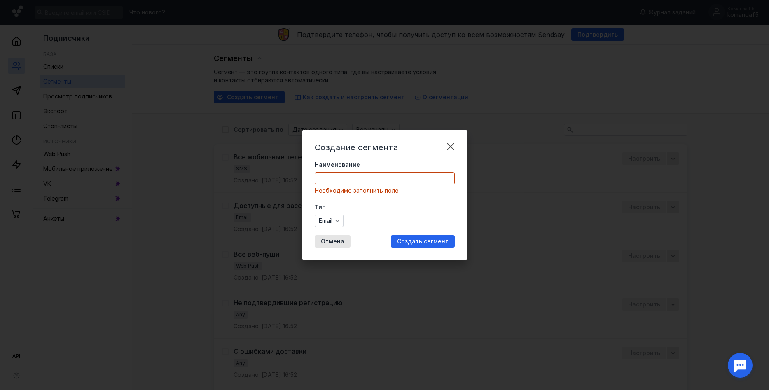
click at [372, 176] on input "Наименование" at bounding box center [384, 179] width 139 height 12
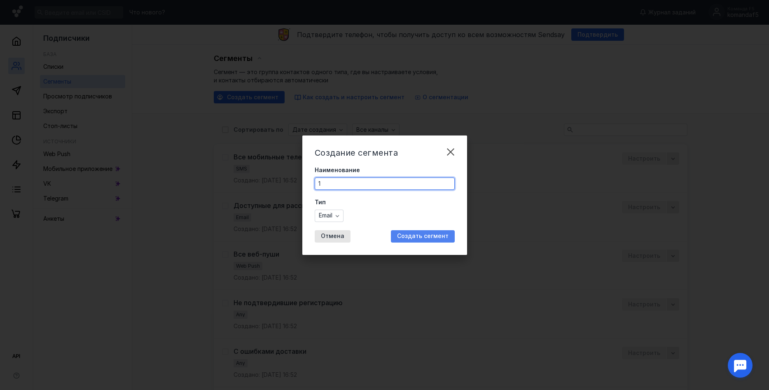
type input "1"
click at [414, 237] on span "Создать сегмент" at bounding box center [423, 236] width 52 height 7
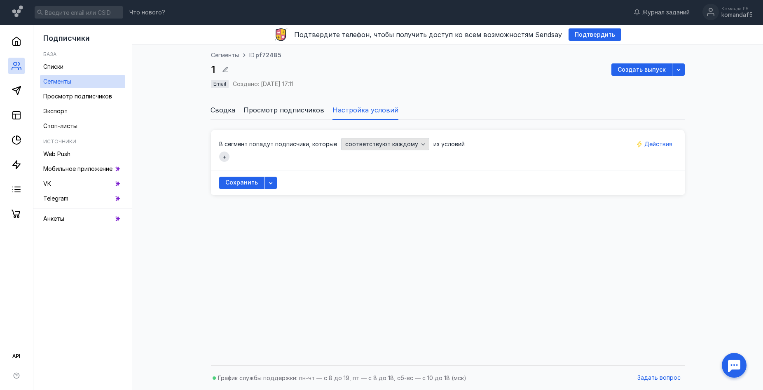
click at [401, 145] on span "соответствуют каждому" at bounding box center [381, 144] width 73 height 7
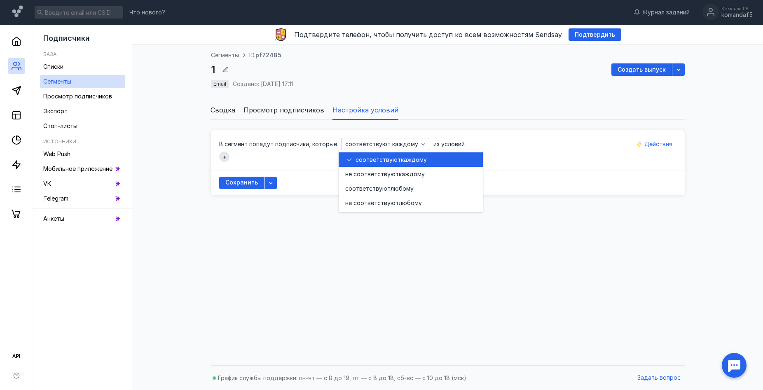
click at [551, 140] on div "В сегмент попадут подписчики, которые соответствуют каждому из условий" at bounding box center [447, 144] width 457 height 12
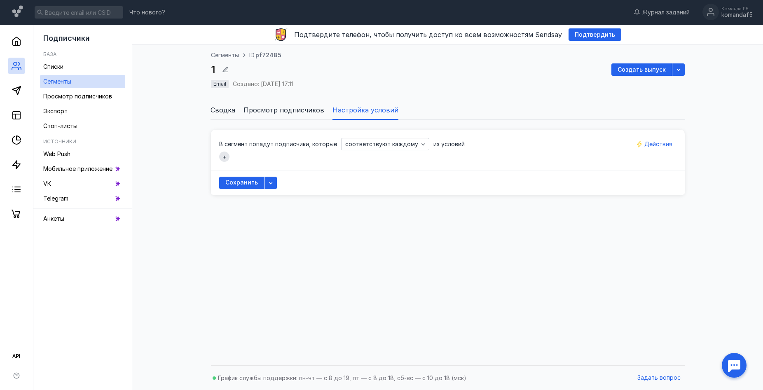
click at [225, 159] on button "+" at bounding box center [224, 157] width 10 height 10
click at [289, 164] on icon "button" at bounding box center [292, 165] width 7 height 7
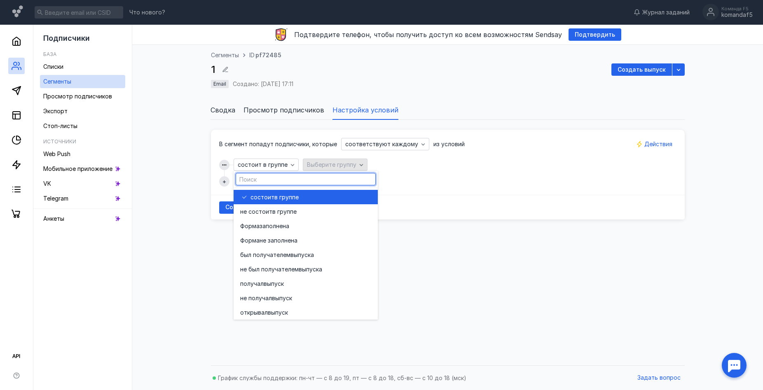
click at [334, 164] on span "Выберите группу" at bounding box center [331, 165] width 49 height 7
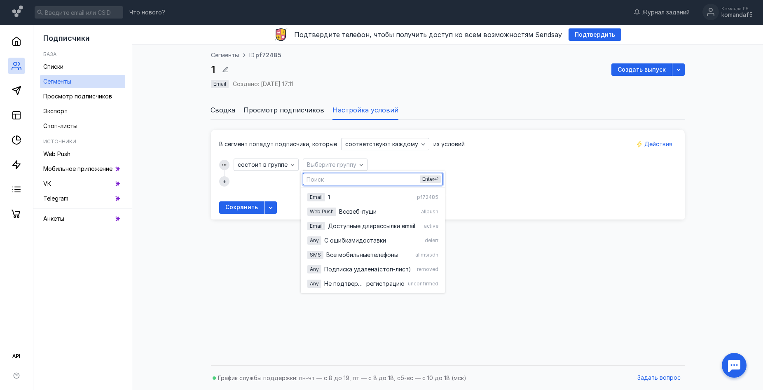
click at [265, 188] on div "В сегмент попадут подписчики, которые соответствуют каждому из условий состоит …" at bounding box center [448, 162] width 474 height 65
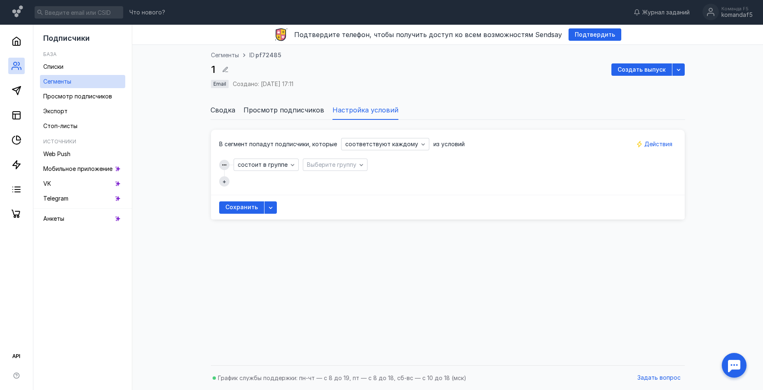
click at [220, 183] on button "+" at bounding box center [224, 181] width 10 height 10
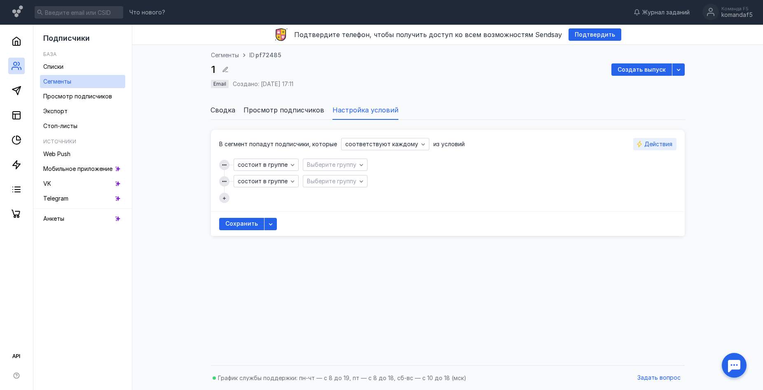
click at [666, 141] on span "Действия" at bounding box center [659, 144] width 28 height 7
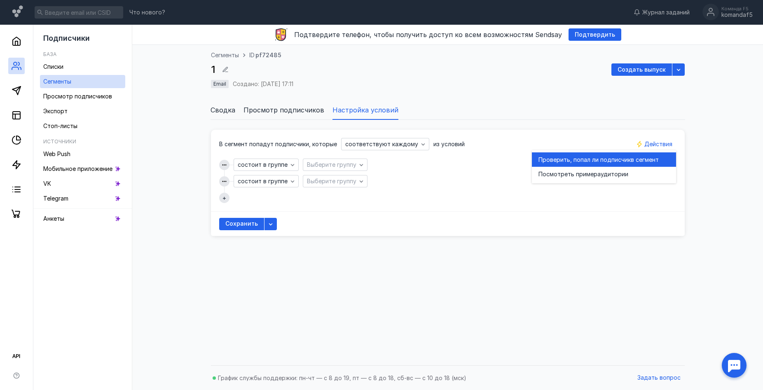
click at [619, 158] on span "Проверить, попал ли подписчик" at bounding box center [585, 160] width 92 height 8
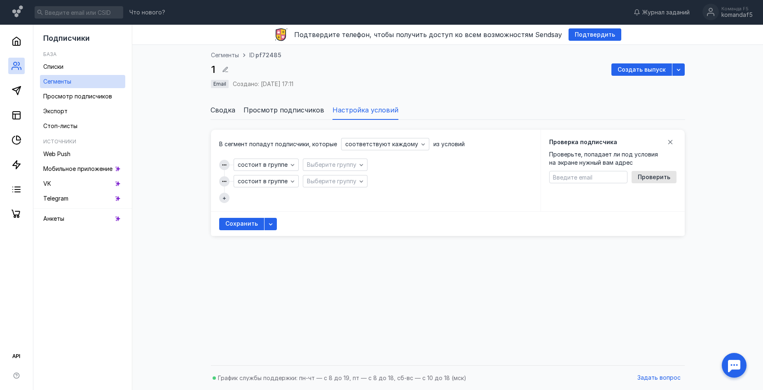
click at [607, 174] on input "text" at bounding box center [588, 177] width 77 height 12
type input "[EMAIL_ADDRESS][DOMAIN_NAME]"
click at [641, 178] on span "Проверить" at bounding box center [654, 177] width 33 height 7
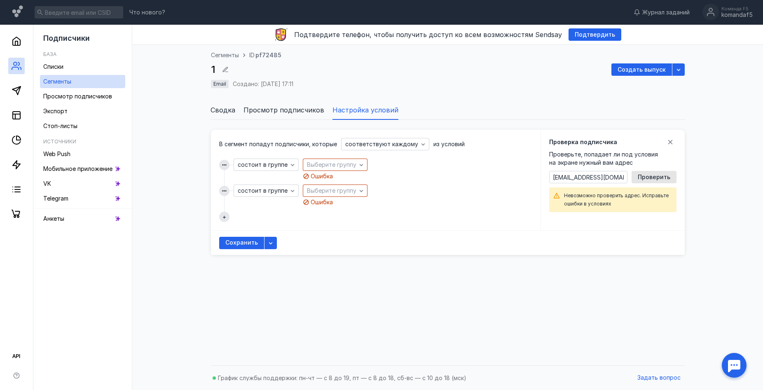
click at [417, 180] on div "состоит в группе Выберите группу Ошибка" at bounding box center [376, 170] width 284 height 22
click at [223, 192] on icon "button" at bounding box center [224, 191] width 6 height 6
click at [241, 235] on span "Удалить" at bounding box center [238, 234] width 24 height 8
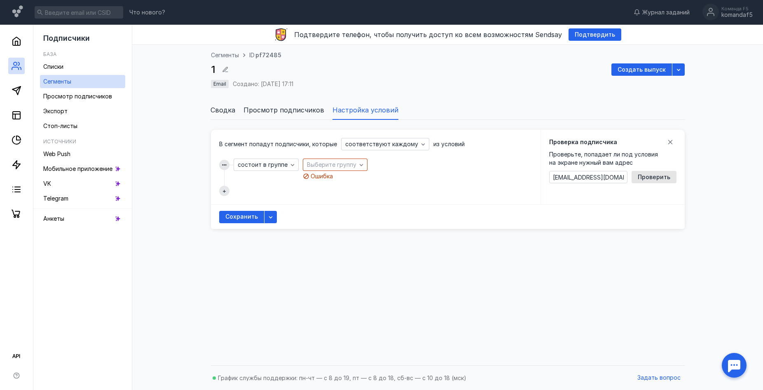
click at [225, 164] on icon "button" at bounding box center [224, 165] width 6 height 6
click at [247, 210] on span "Удалить" at bounding box center [238, 208] width 24 height 8
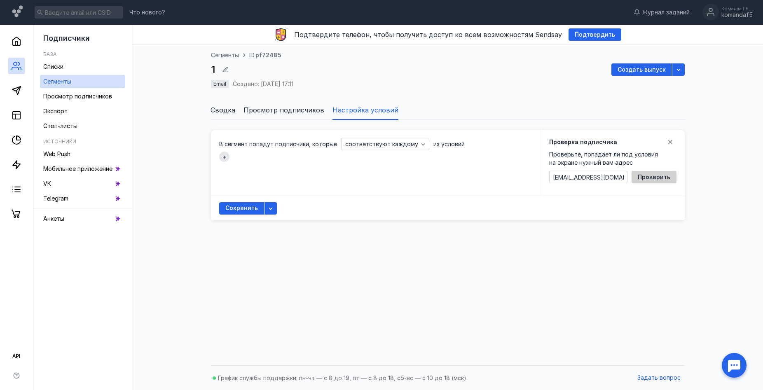
drag, startPoint x: 678, startPoint y: 176, endPoint x: 674, endPoint y: 176, distance: 4.5
click at [675, 176] on div "Проверка подписчика Проверьте, попадает ли под условия на экране нужный вам адр…" at bounding box center [613, 163] width 144 height 66
click at [658, 176] on span "Проверить" at bounding box center [654, 177] width 33 height 7
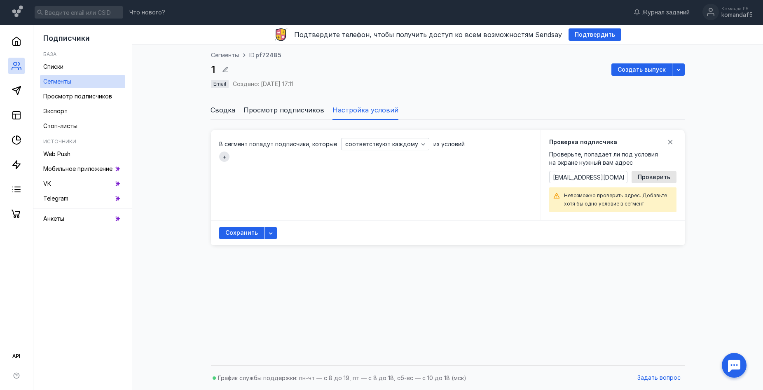
click at [438, 169] on div "В сегмент попадут подписчики, которые соответствуют каждому из условий +" at bounding box center [376, 175] width 330 height 91
click at [75, 66] on link "Списки" at bounding box center [82, 66] width 85 height 13
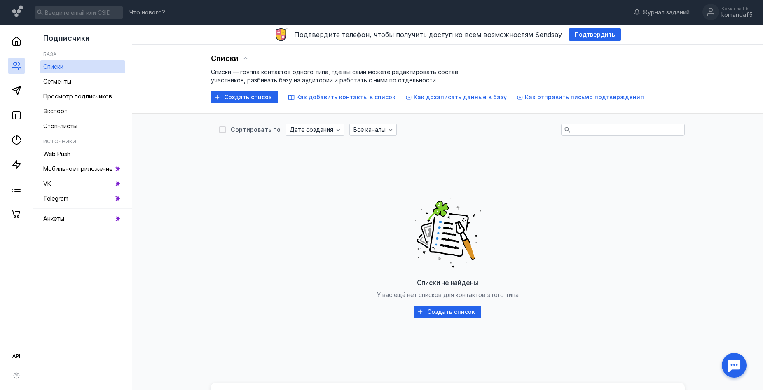
click at [732, 362] on div at bounding box center [735, 366] width 26 height 26
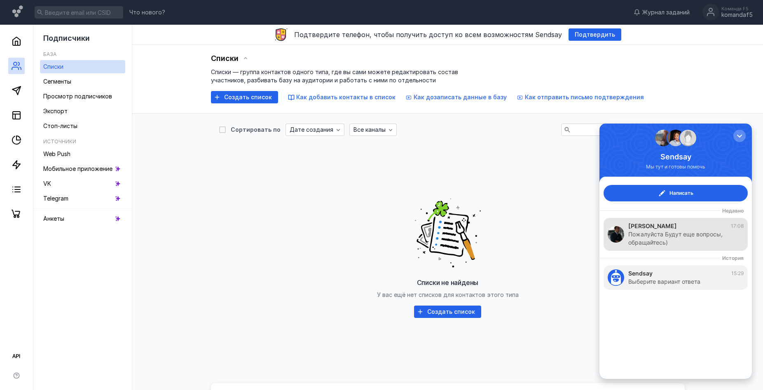
click at [678, 230] on div "Пожалуйста Будут еще вопросы, обращайтесь)" at bounding box center [681, 238] width 107 height 16
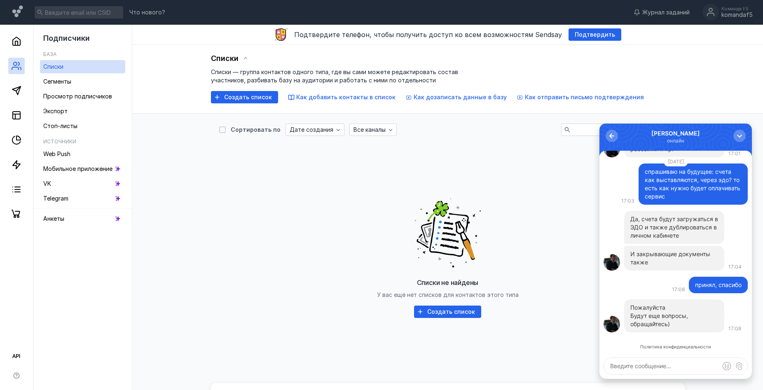
click at [659, 370] on textarea at bounding box center [675, 366] width 143 height 16
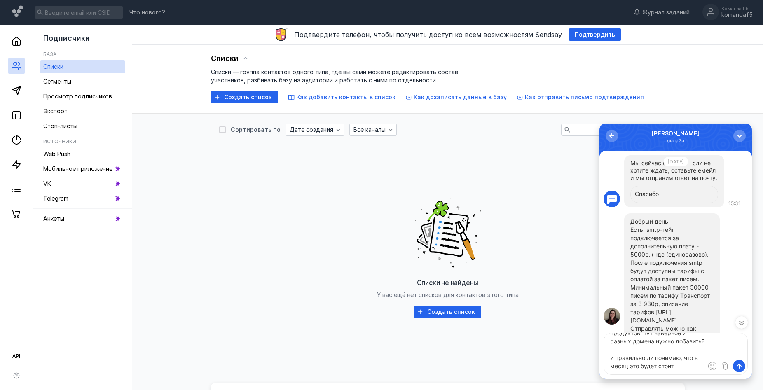
scroll to position [-1484, 0]
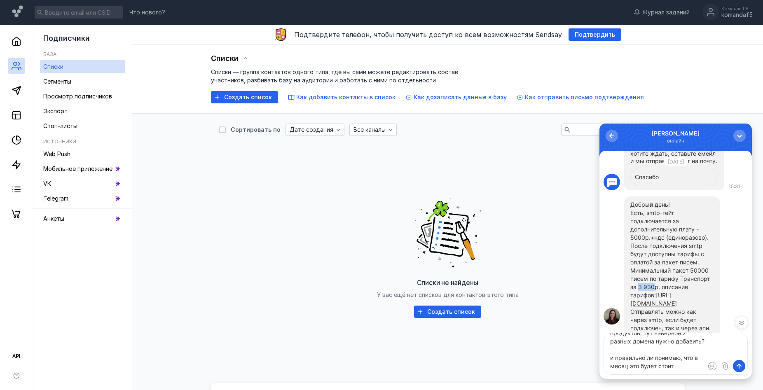
drag, startPoint x: 671, startPoint y: 262, endPoint x: 686, endPoint y: 261, distance: 14.9
click at [686, 261] on p "После подключения smtp будут доступны тарифы с оплатой за пакет писем. Минималь…" at bounding box center [671, 275] width 83 height 66
copy p "3 930"
click at [681, 371] on textarea "мы хотим попробовать начать с минимума, воспользоваься смпт рассылками для 2 на…" at bounding box center [675, 353] width 143 height 41
paste textarea "3 930"
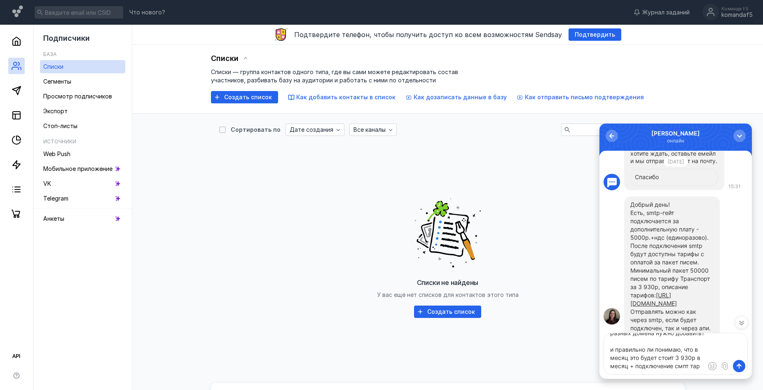
scroll to position [49, 0]
type textarea "мы хотим попробовать начать с минимума, воспользоваься смпт рассылками для 2 на…"
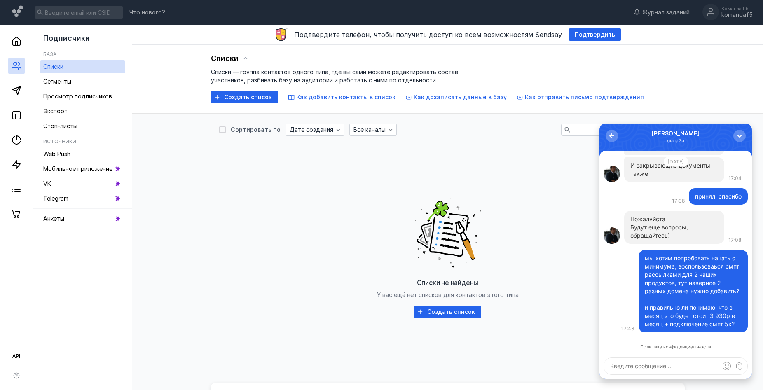
click at [644, 371] on textarea at bounding box center [675, 366] width 143 height 16
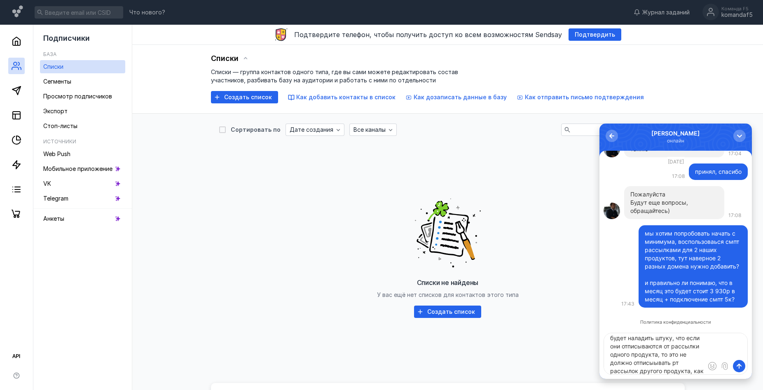
scroll to position [53, 0]
type textarea "раз 2 продукта, то будут 2 разные базы, хотя клиенты в них могут пересекаться т…"
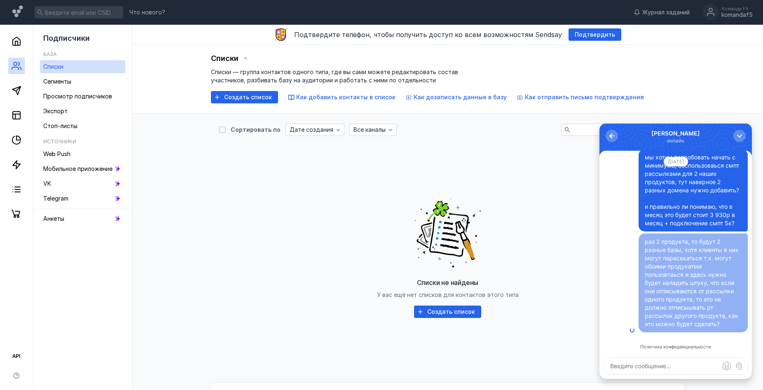
scroll to position [0, 0]
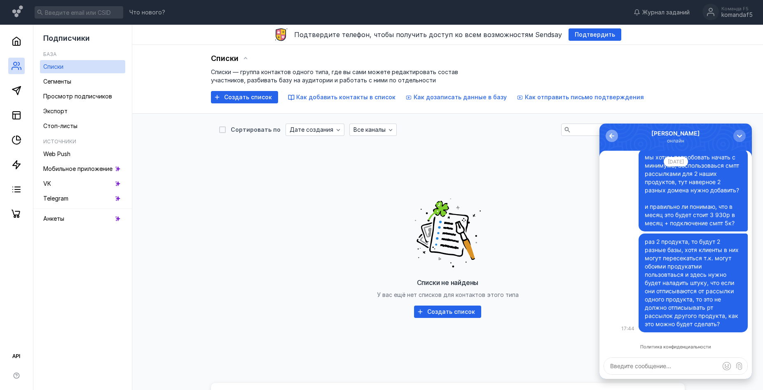
click at [614, 139] on div "button" at bounding box center [612, 136] width 8 height 8
